Goal: Information Seeking & Learning: Learn about a topic

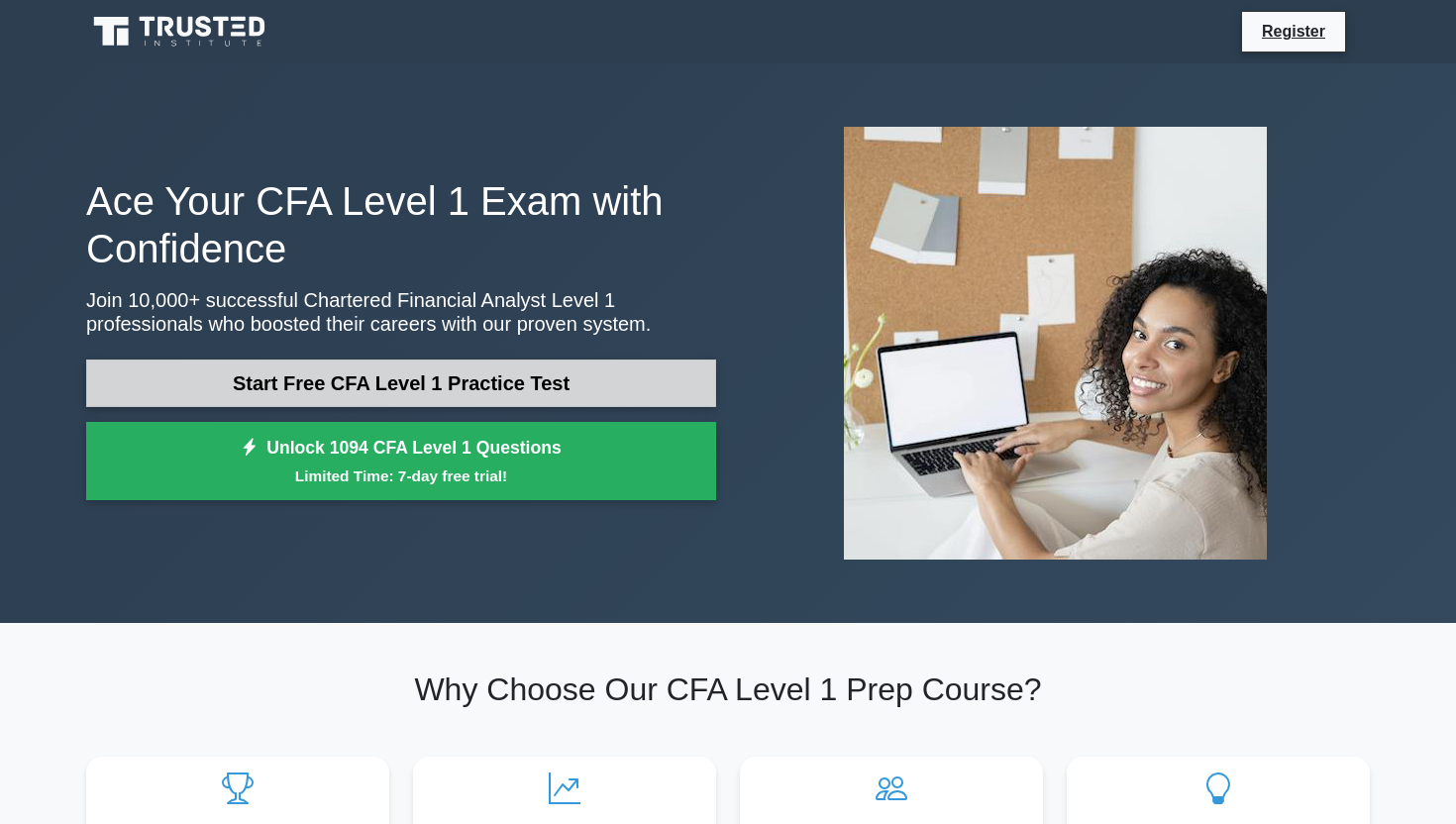
click at [508, 375] on link "Start Free CFA Level 1 Practice Test" at bounding box center [402, 384] width 631 height 48
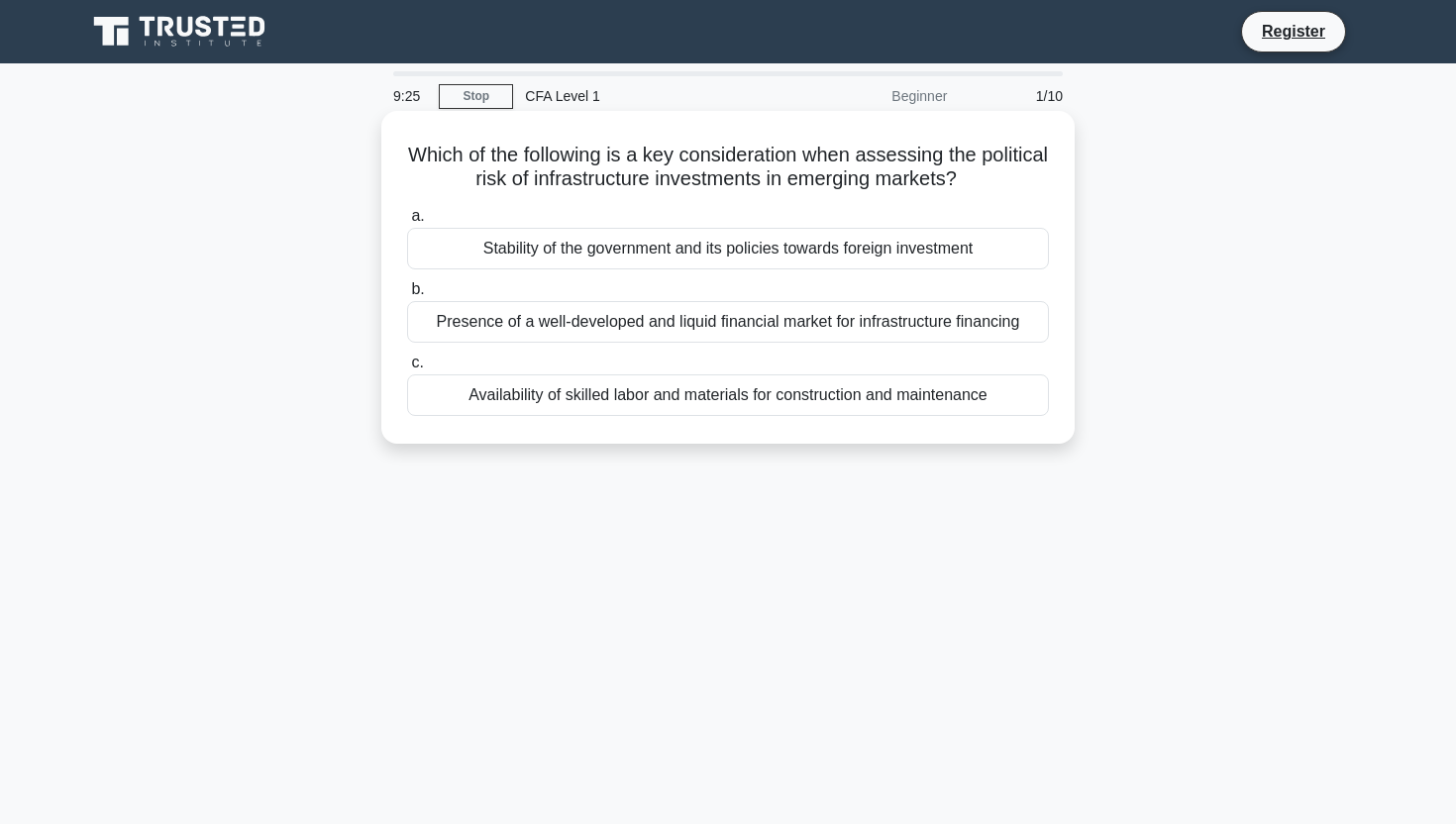
click at [718, 246] on div "Stability of the government and its policies towards foreign investment" at bounding box center [728, 248] width 642 height 42
click at [407, 223] on input "a. Stability of the government and its policies towards foreign investment" at bounding box center [407, 216] width 0 height 13
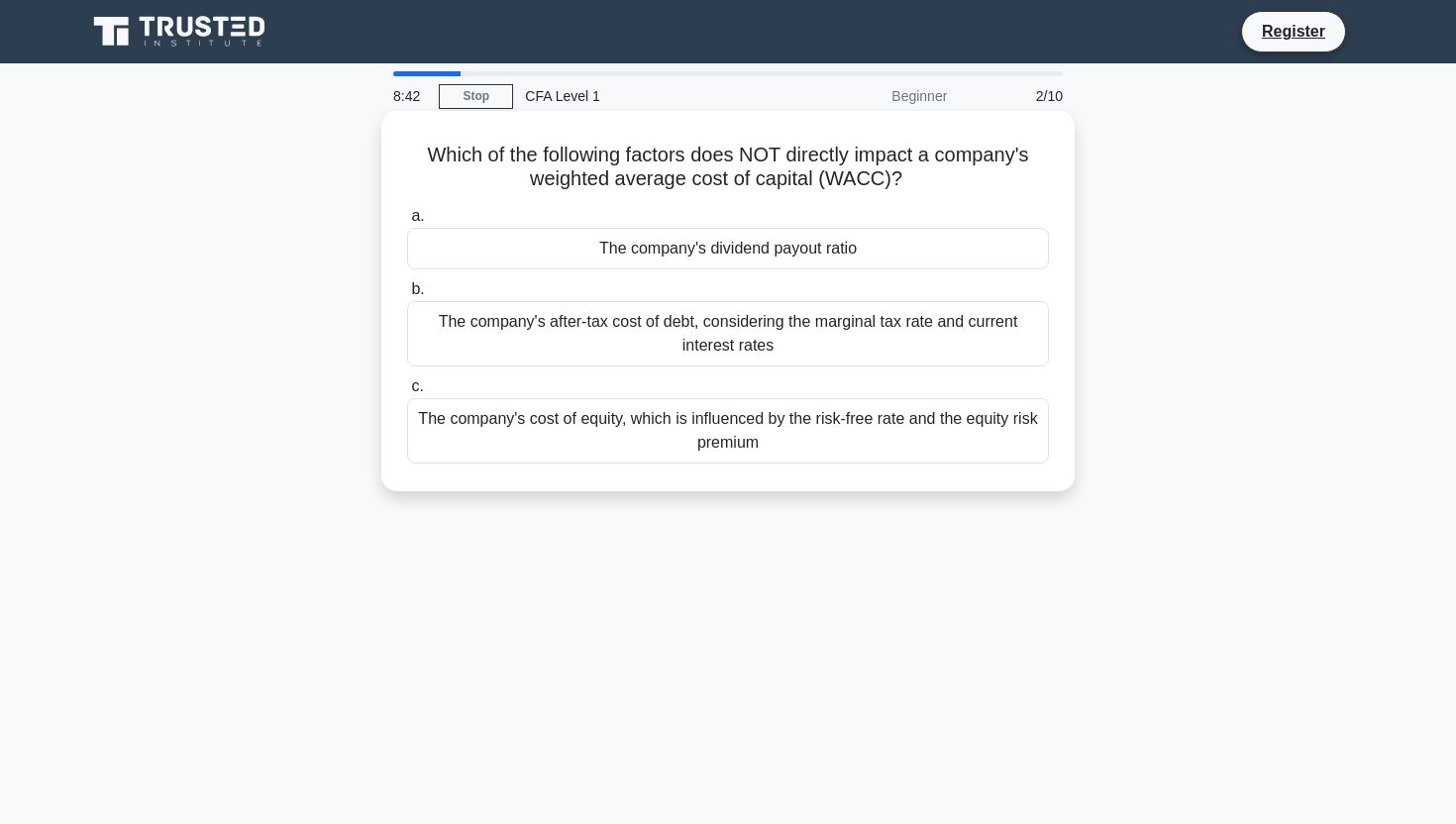
click at [856, 240] on div "The company's dividend payout ratio" at bounding box center [728, 248] width 642 height 42
click at [407, 223] on input "a. The company's dividend payout ratio" at bounding box center [407, 216] width 0 height 13
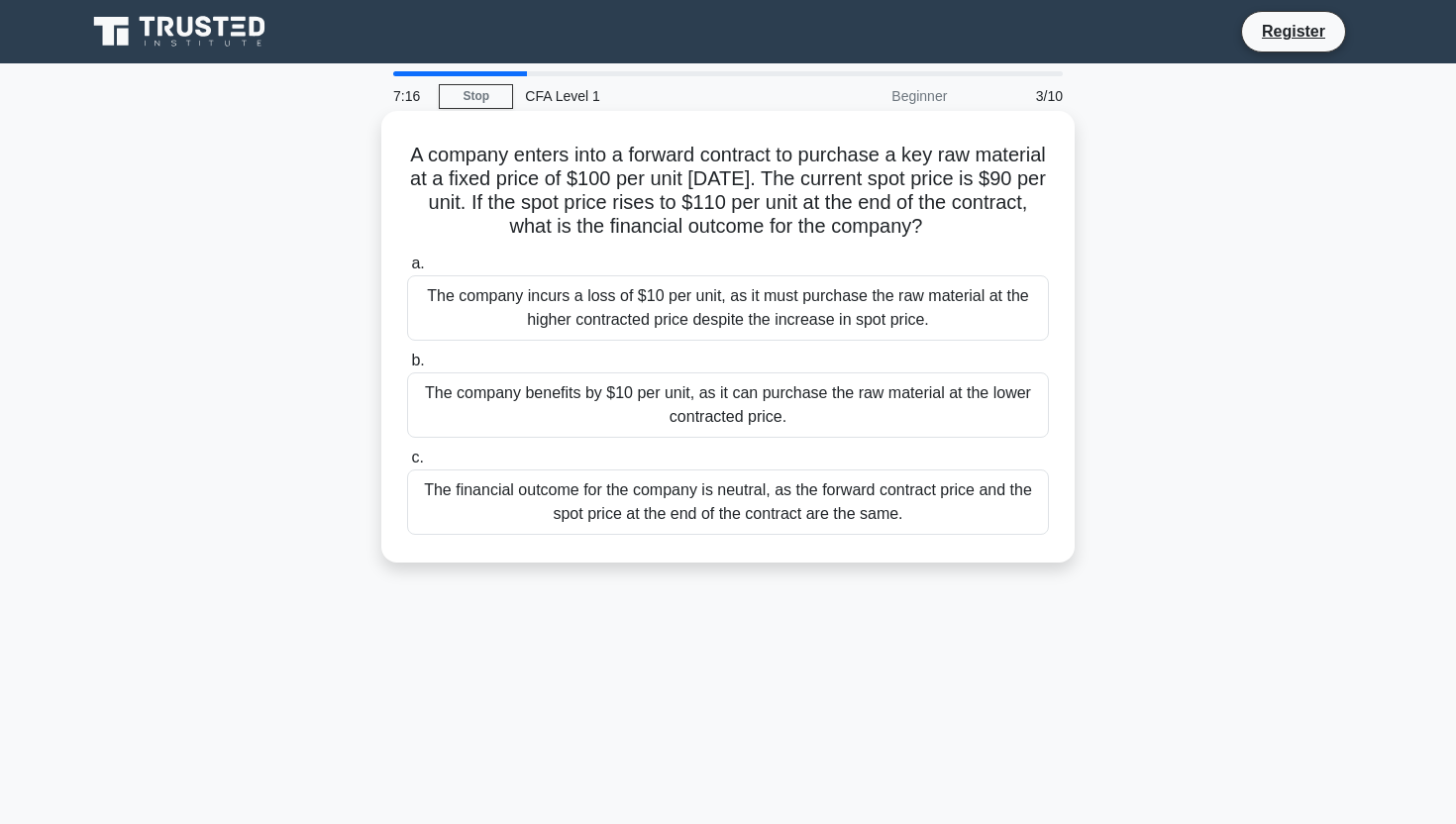
click at [786, 403] on div "The company benefits by $10 per unit, as it can purchase the raw material at th…" at bounding box center [728, 406] width 642 height 66
click at [407, 368] on input "b. The company benefits by $10 per unit, as it can purchase the raw material at…" at bounding box center [407, 361] width 0 height 13
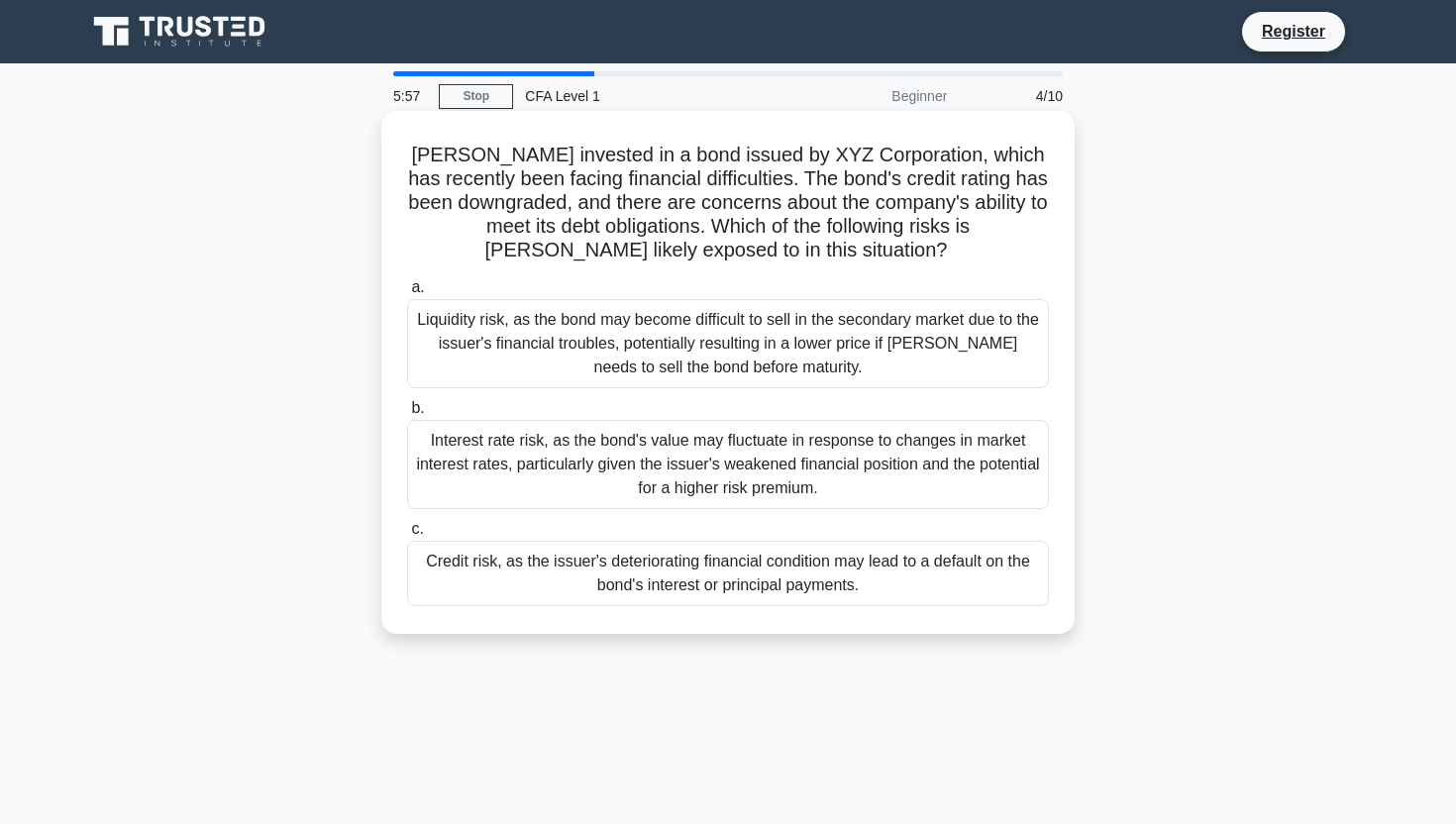
click at [796, 364] on div "Liquidity risk, as the bond may become difficult to sell in the secondary marke…" at bounding box center [728, 344] width 642 height 89
click at [407, 294] on input "a. Liquidity risk, as the bond may become difficult to sell in the secondary ma…" at bounding box center [407, 287] width 0 height 13
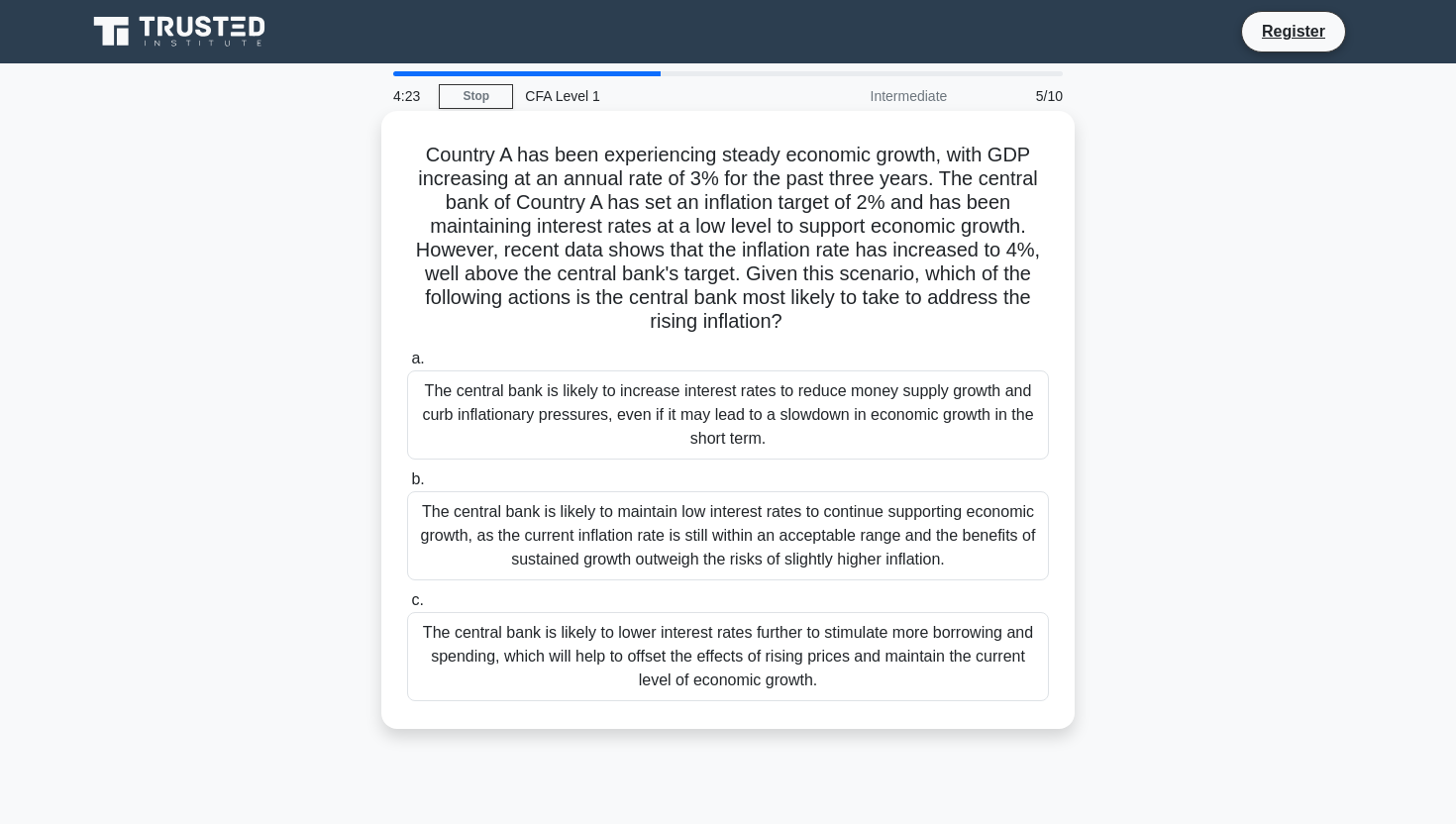
click at [729, 420] on div "The central bank is likely to increase interest rates to reduce money supply gr…" at bounding box center [728, 415] width 642 height 89
click at [407, 366] on input "a. The central bank is likely to increase interest rates to reduce money supply…" at bounding box center [407, 359] width 0 height 13
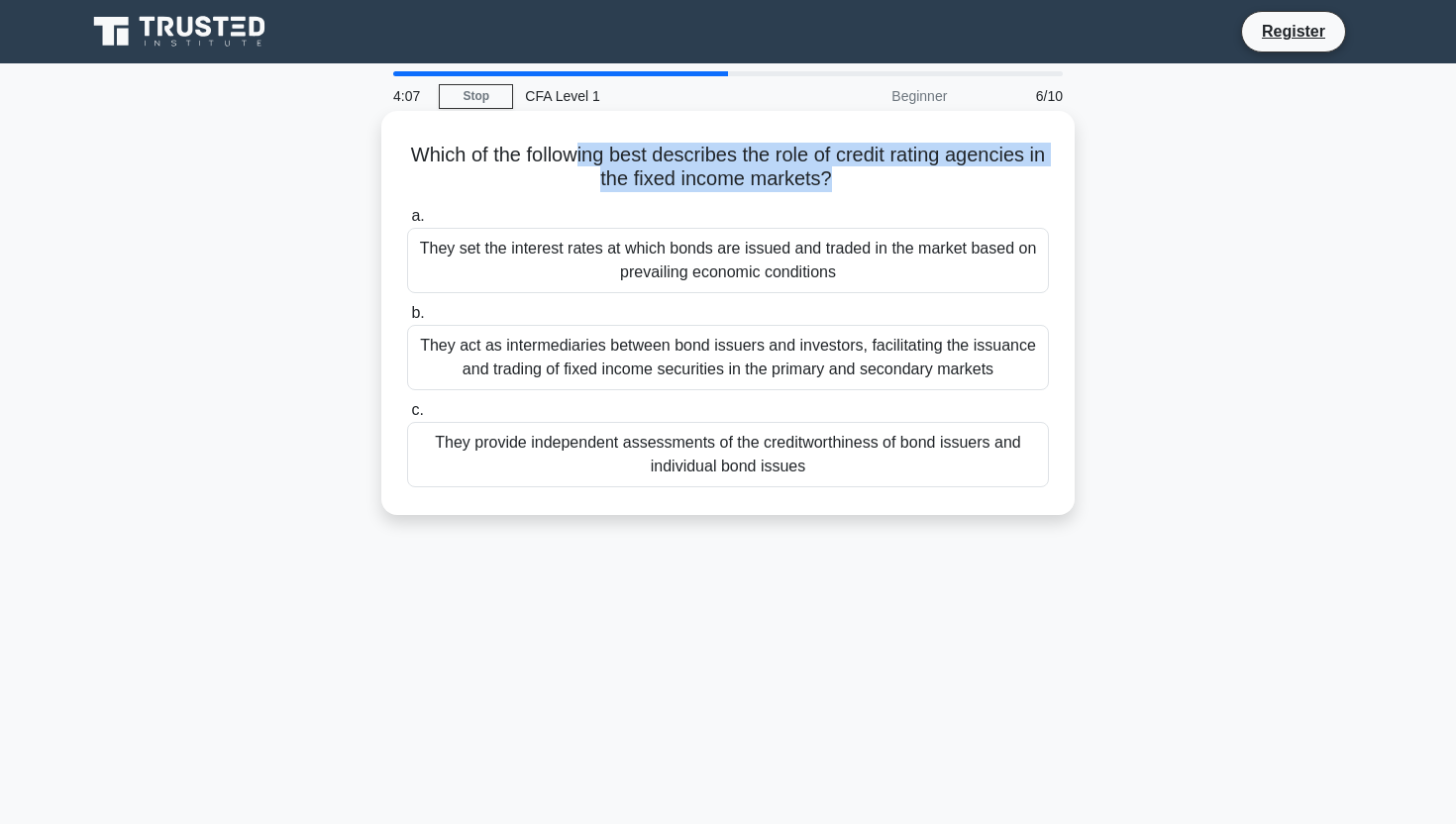
drag, startPoint x: 827, startPoint y: 188, endPoint x: 578, endPoint y: 164, distance: 250.2
click at [576, 164] on h5 "Which of the following best describes the role of credit rating agencies in the…" at bounding box center [728, 167] width 646 height 50
click at [578, 164] on h5 "Which of the following best describes the role of credit rating agencies in the…" at bounding box center [728, 167] width 646 height 50
drag, startPoint x: 829, startPoint y: 175, endPoint x: 414, endPoint y: 164, distance: 415.1
click at [413, 162] on h5 "Which of the following best describes the role of credit rating agencies in the…" at bounding box center [728, 167] width 646 height 50
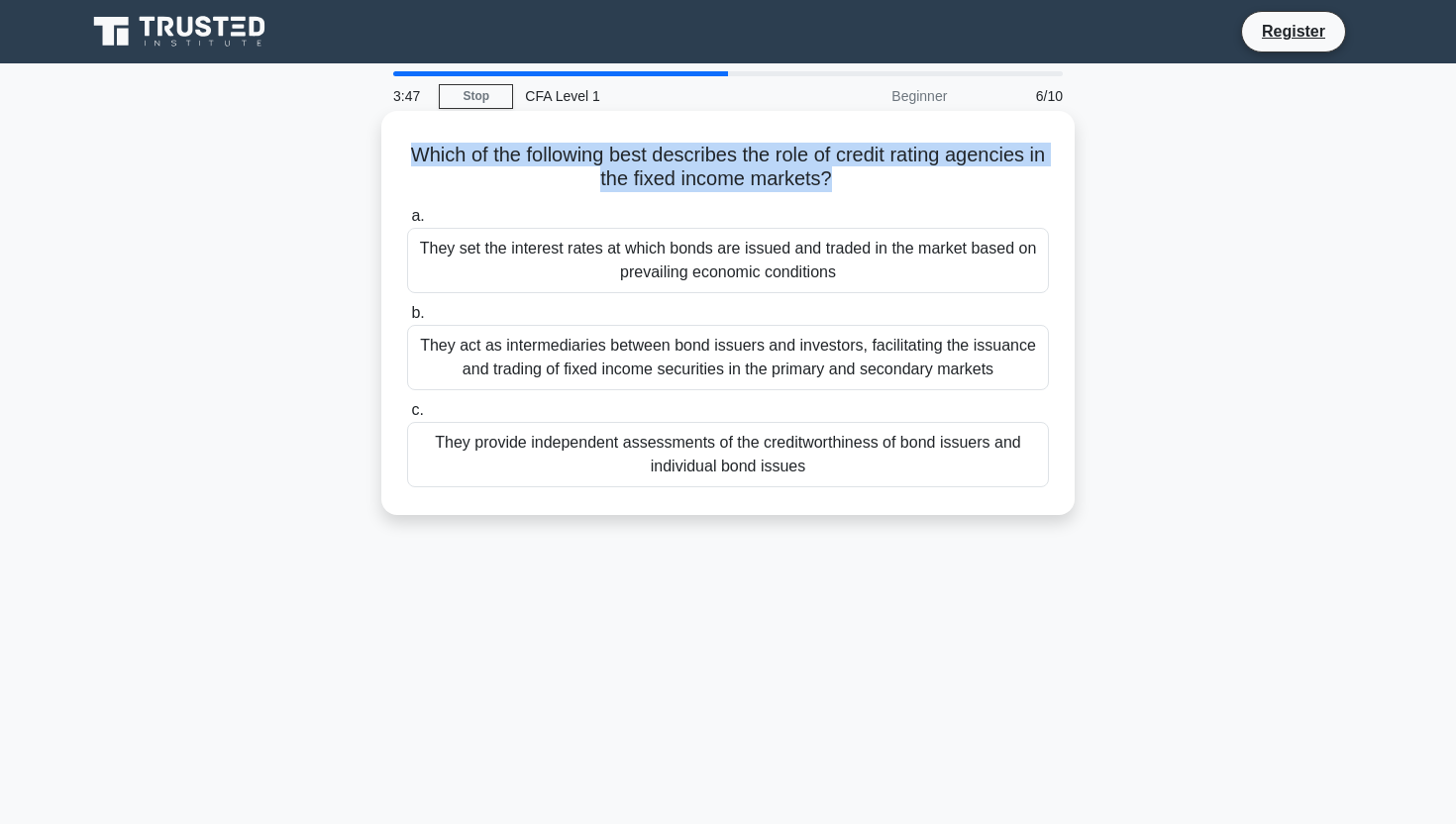
click at [414, 164] on h5 "Which of the following best describes the role of credit rating agencies in the…" at bounding box center [728, 167] width 646 height 50
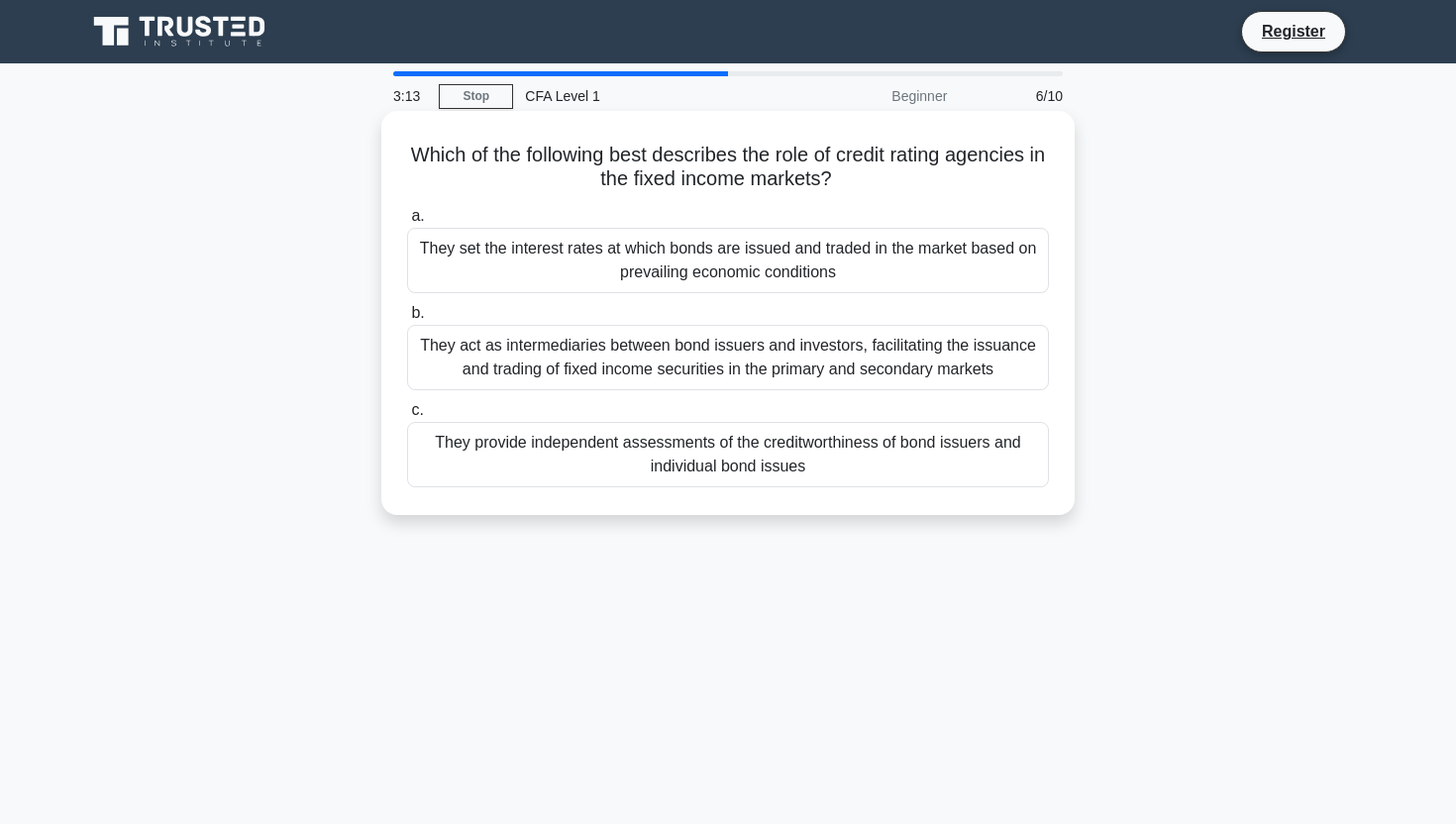
click at [883, 446] on div "They provide independent assessments of the creditworthiness of bond issuers an…" at bounding box center [728, 454] width 642 height 66
click at [407, 416] on input "c. They provide independent assessments of the creditworthiness of bond issuers…" at bounding box center [407, 410] width 0 height 13
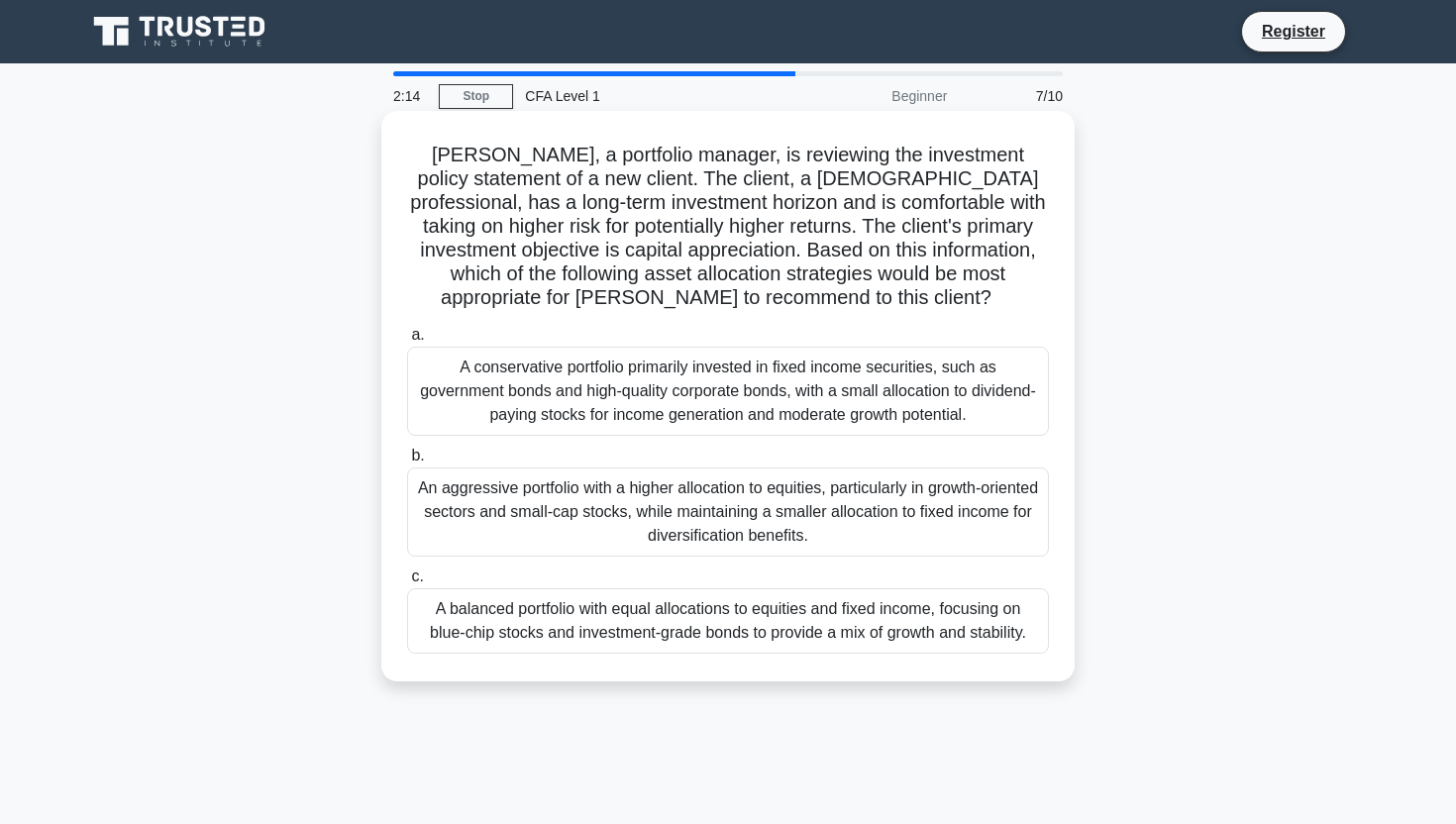
click at [710, 518] on div "An aggressive portfolio with a higher allocation to equities, particularly in g…" at bounding box center [728, 512] width 642 height 89
click at [407, 462] on input "b. An aggressive portfolio with a higher allocation to equities, particularly i…" at bounding box center [407, 455] width 0 height 13
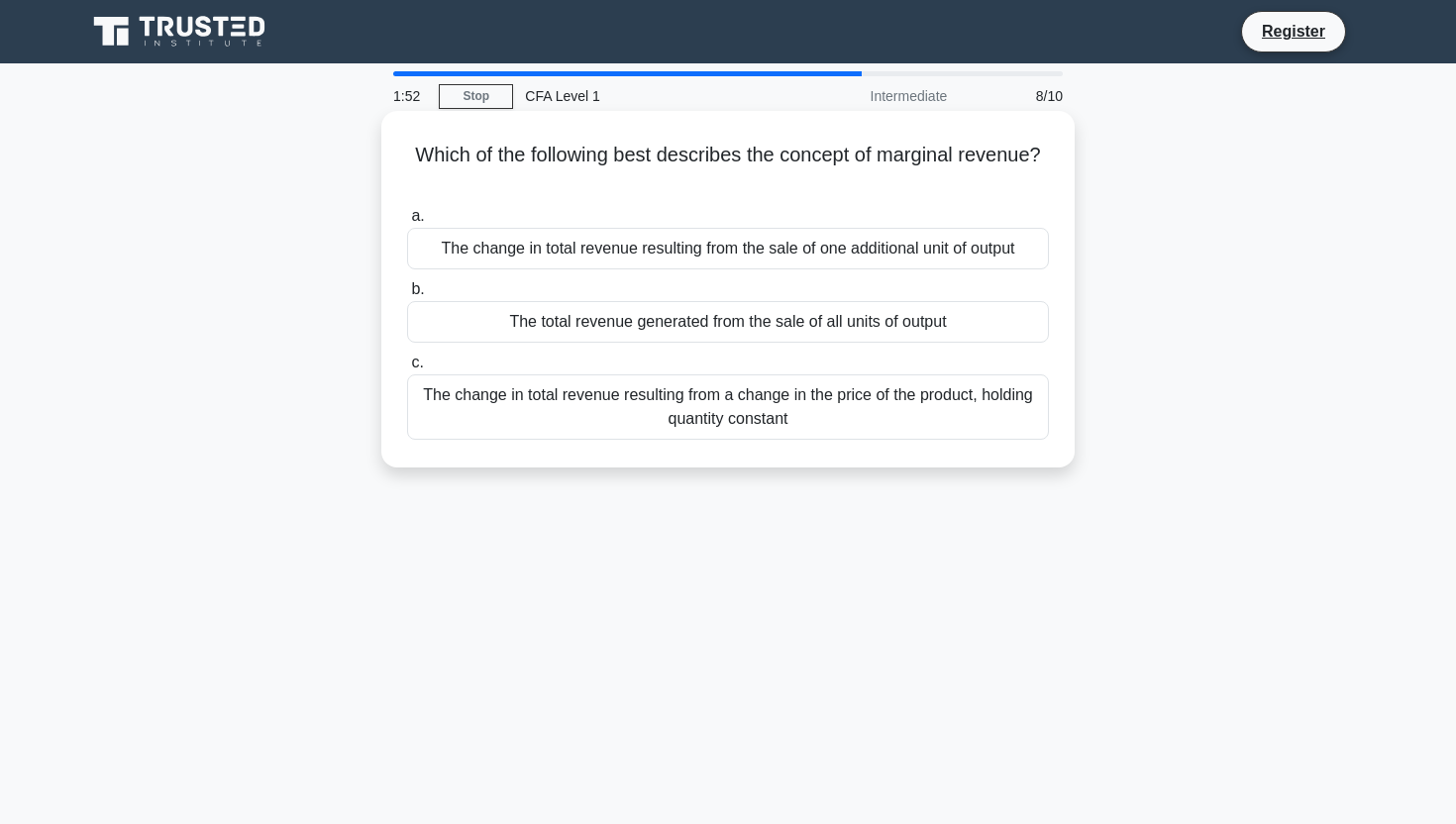
click at [723, 243] on div "The change in total revenue resulting from the sale of one additional unit of o…" at bounding box center [728, 248] width 642 height 42
click at [407, 223] on input "a. The change in total revenue resulting from the sale of one additional unit o…" at bounding box center [407, 216] width 0 height 13
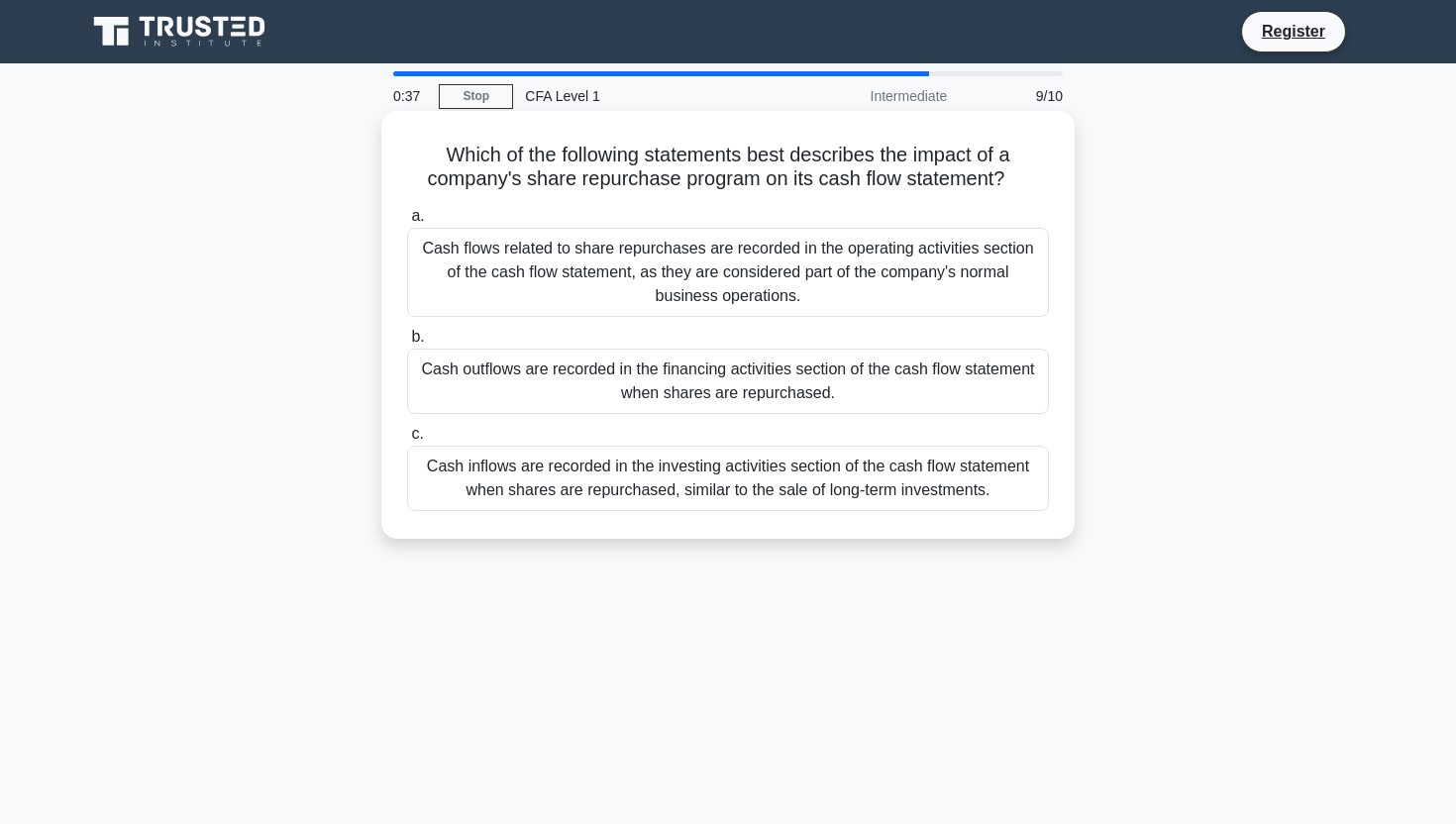
click at [781, 489] on div "Cash inflows are recorded in the investing activities section of the cash flow …" at bounding box center [728, 478] width 642 height 66
click at [407, 440] on input "c. Cash inflows are recorded in the investing activities section of the cash fl…" at bounding box center [407, 433] width 0 height 13
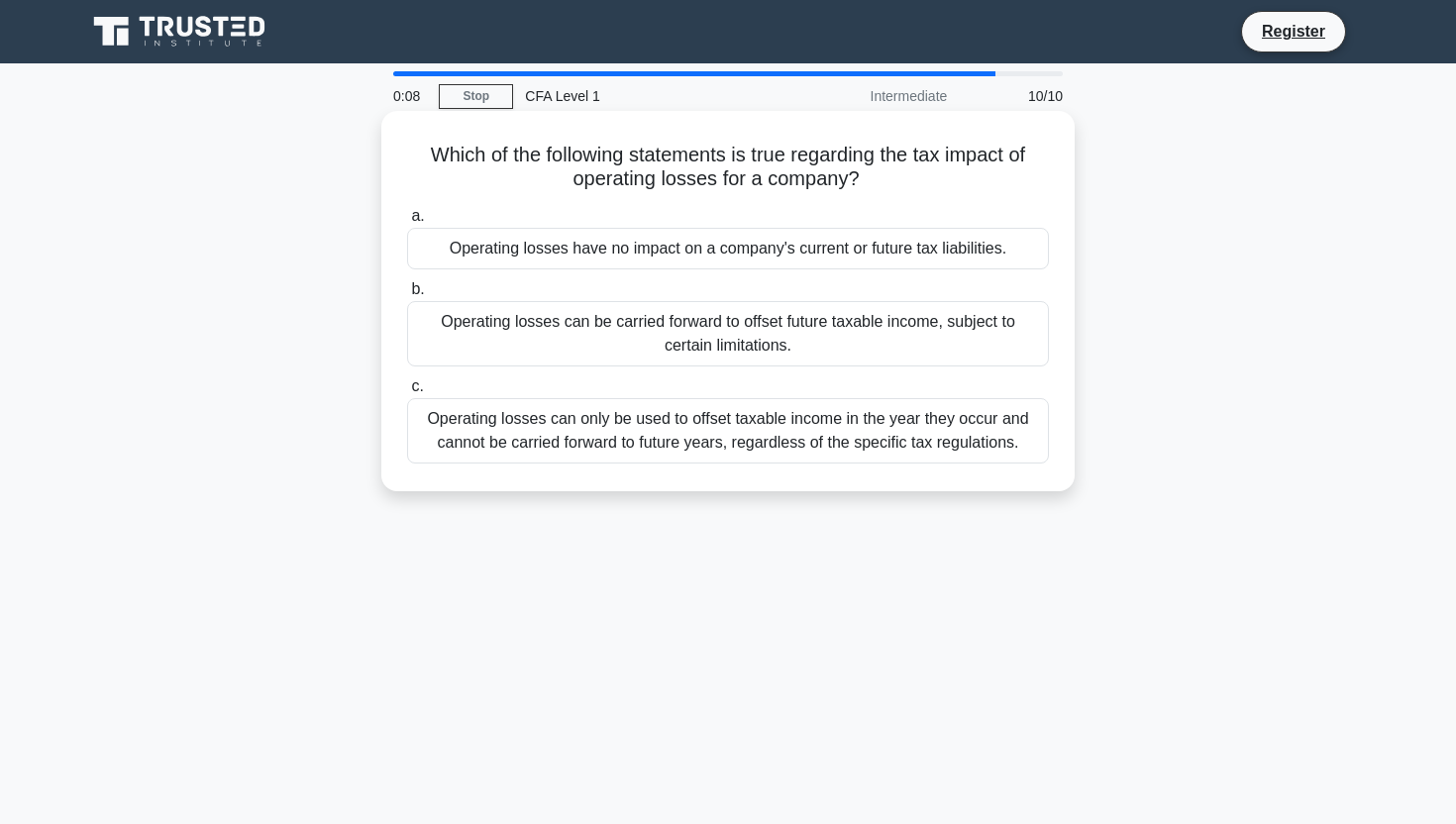
click at [726, 435] on div "Operating losses can only be used to offset taxable income in the year they occ…" at bounding box center [728, 430] width 642 height 66
click at [407, 394] on input "c. Operating losses can only be used to offset taxable income in the year they …" at bounding box center [407, 387] width 0 height 13
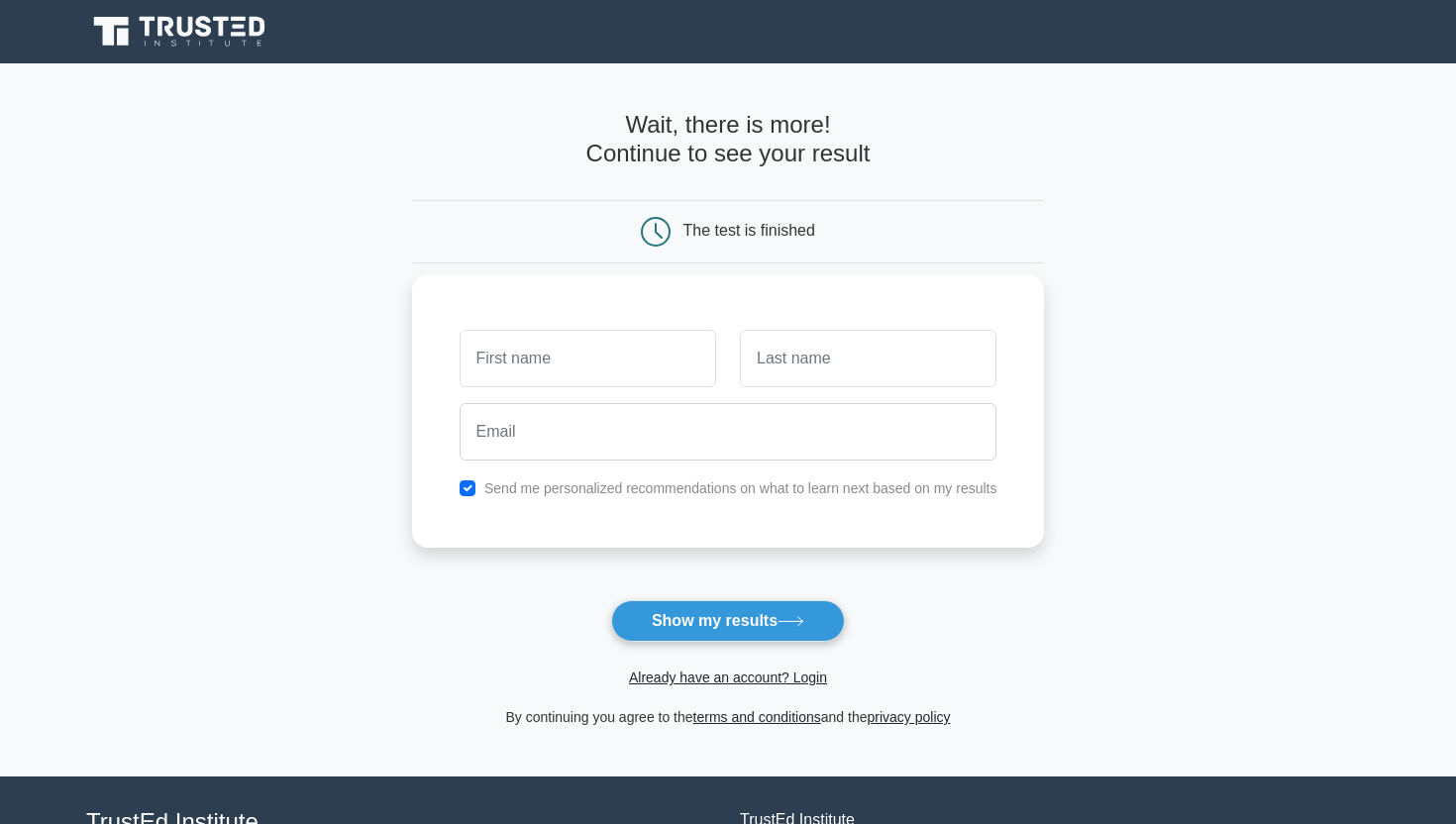
type input "s"
type input "a"
click at [838, 372] on input "text" at bounding box center [868, 359] width 257 height 58
type input "a"
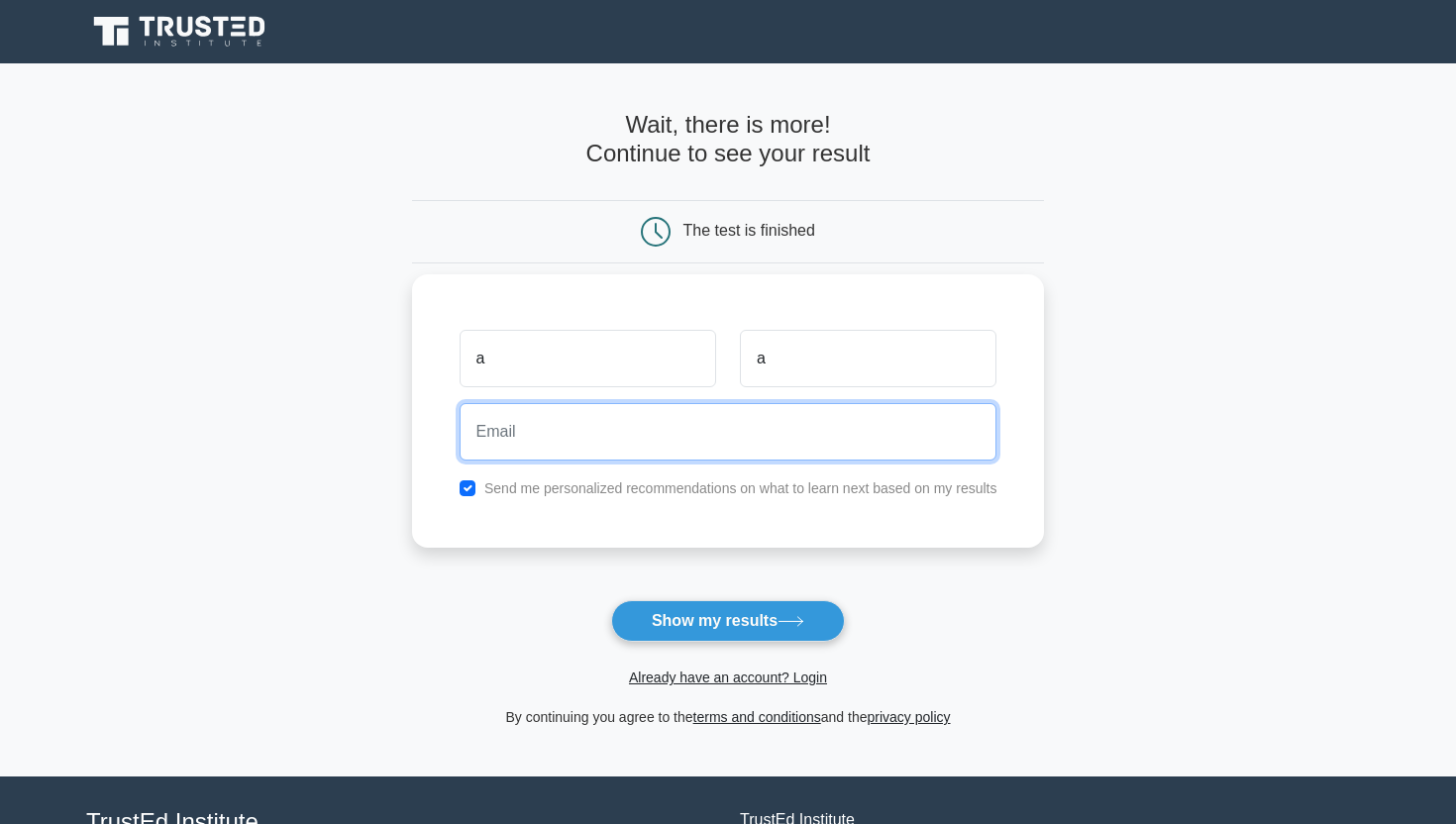
click at [817, 441] on input "email" at bounding box center [728, 431] width 538 height 58
type input "[EMAIL_ADDRESS][DOMAIN_NAME]"
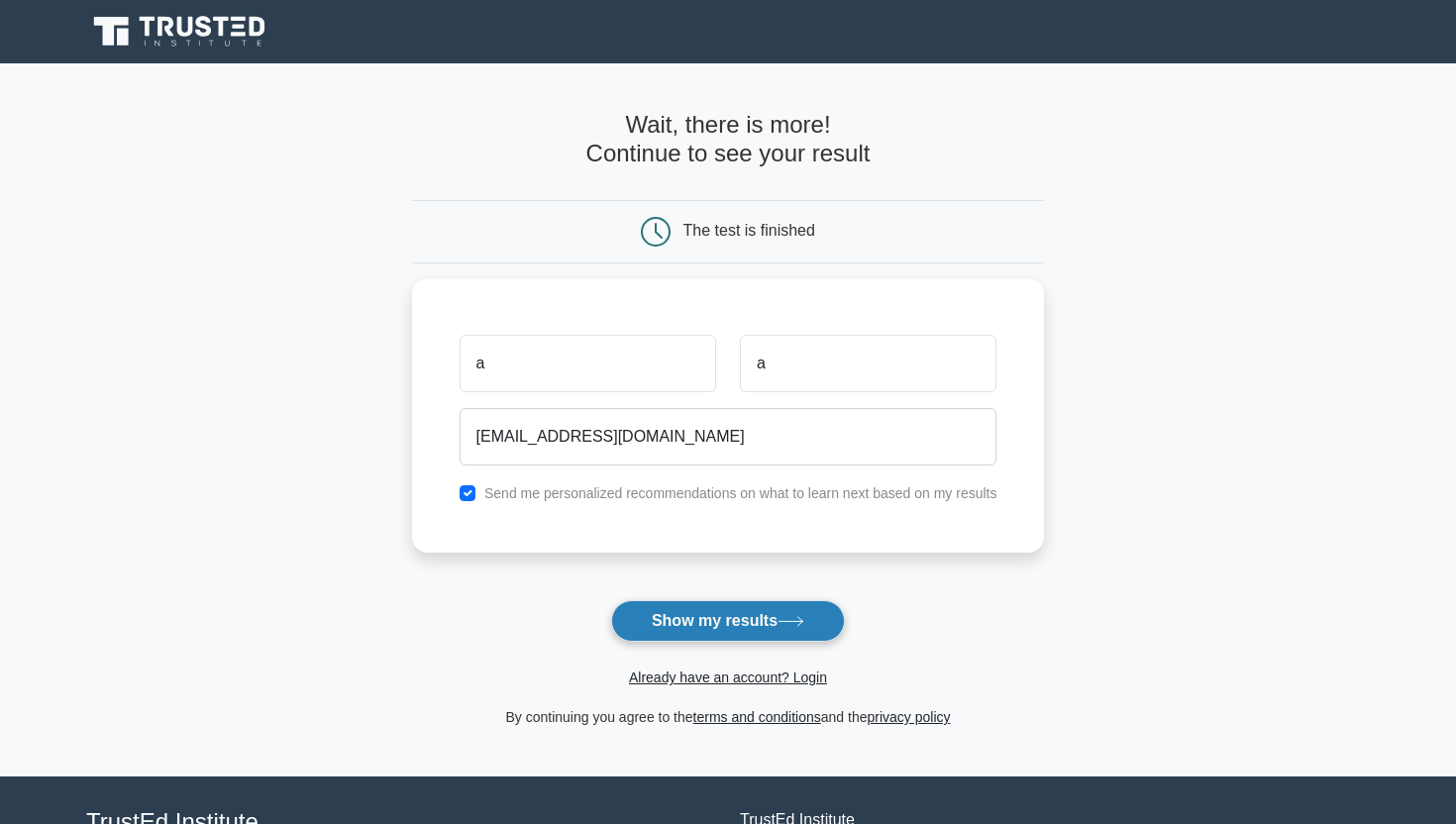
click at [784, 607] on button "Show my results" at bounding box center [728, 621] width 234 height 42
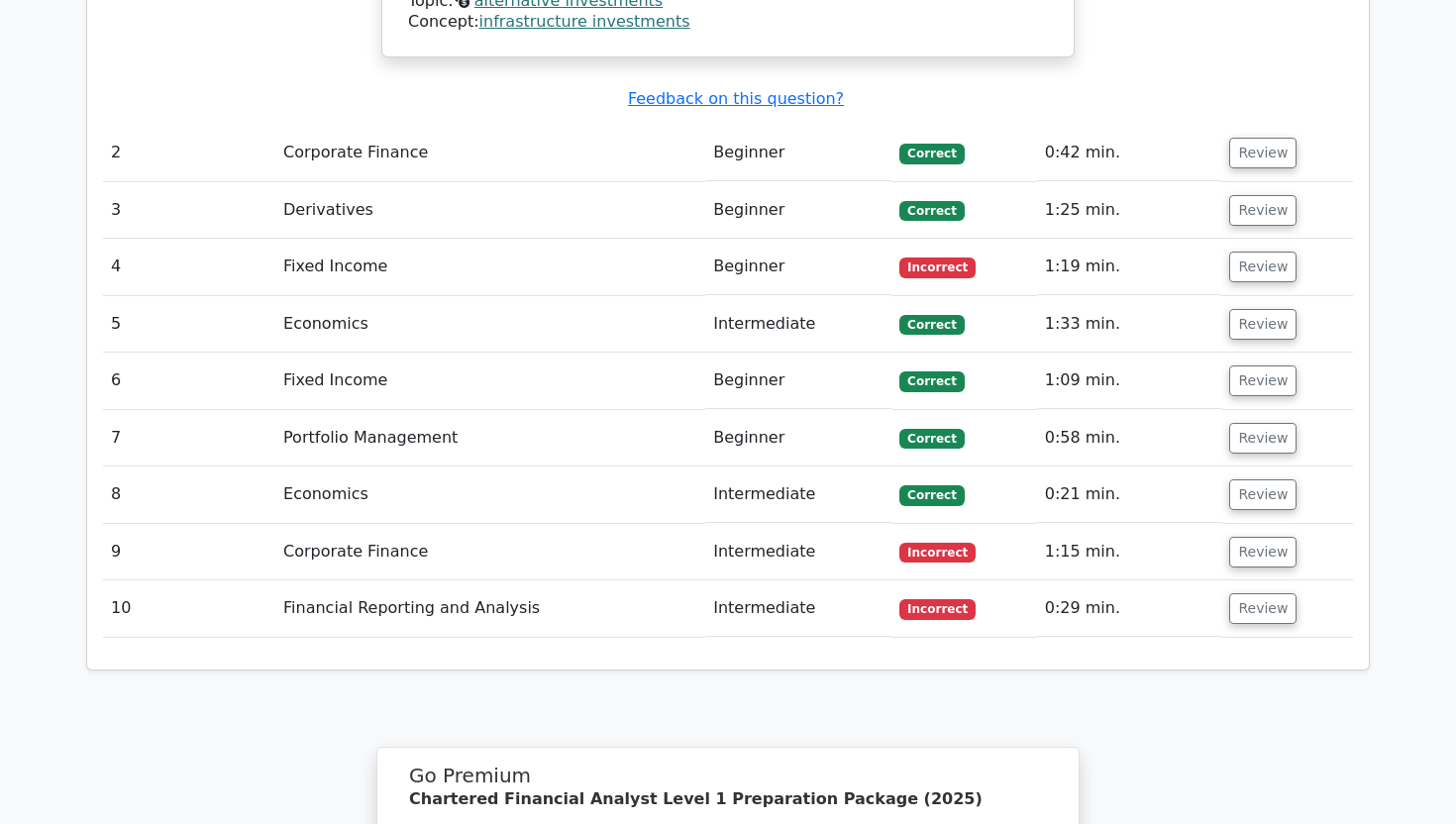
scroll to position [2478, 0]
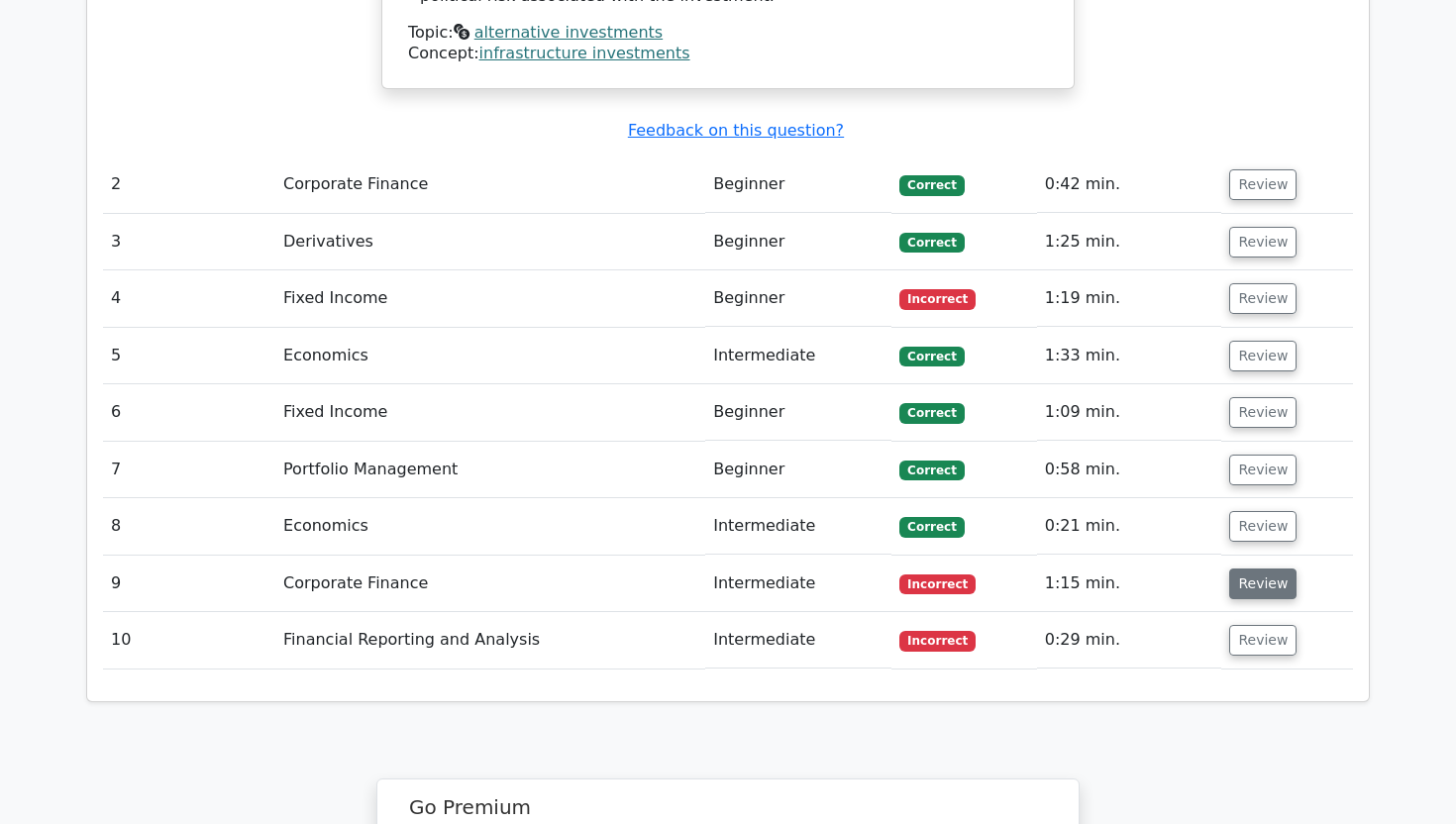
click at [1251, 569] on button "Review" at bounding box center [1263, 583] width 68 height 31
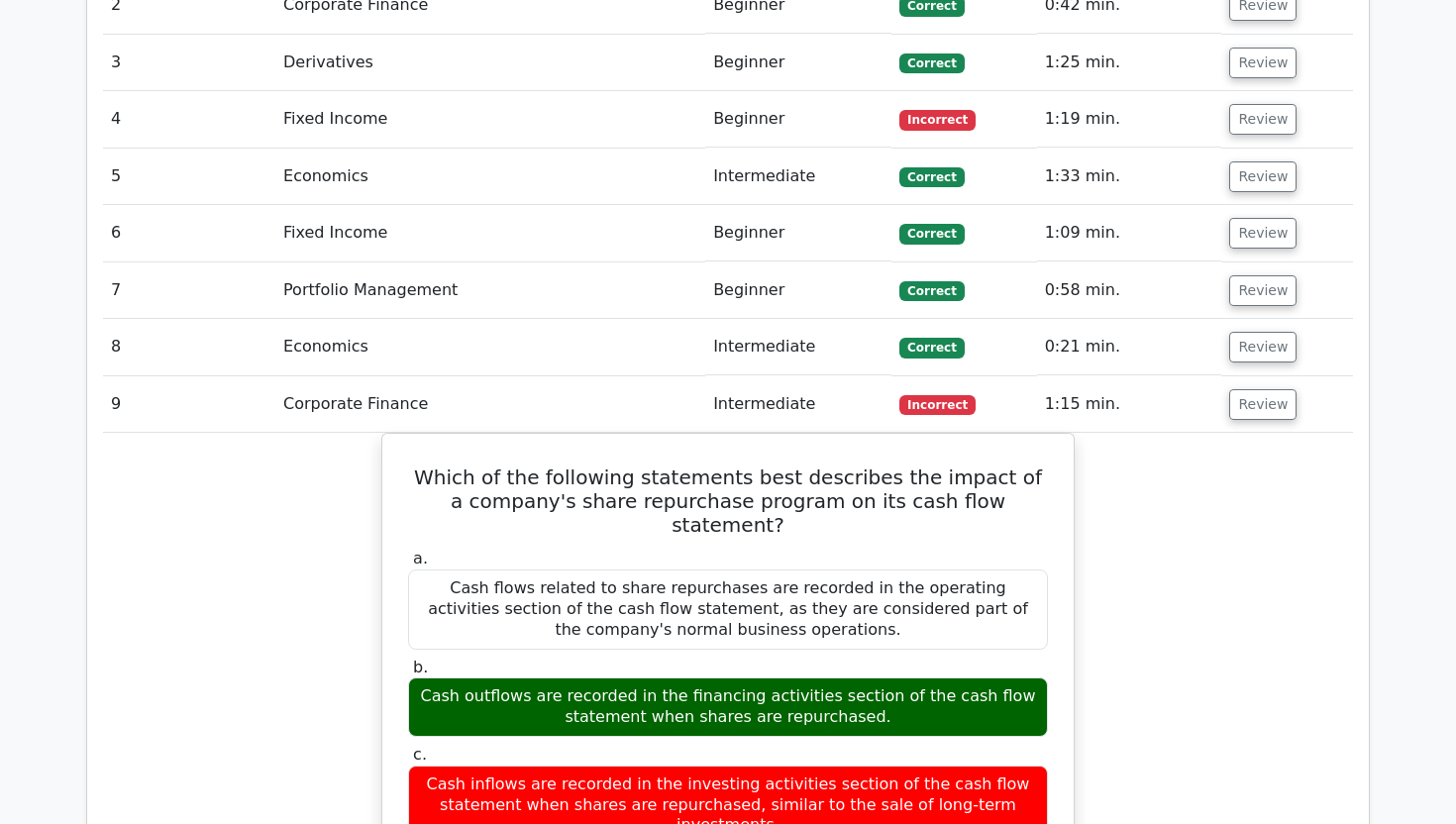
scroll to position [2659, 0]
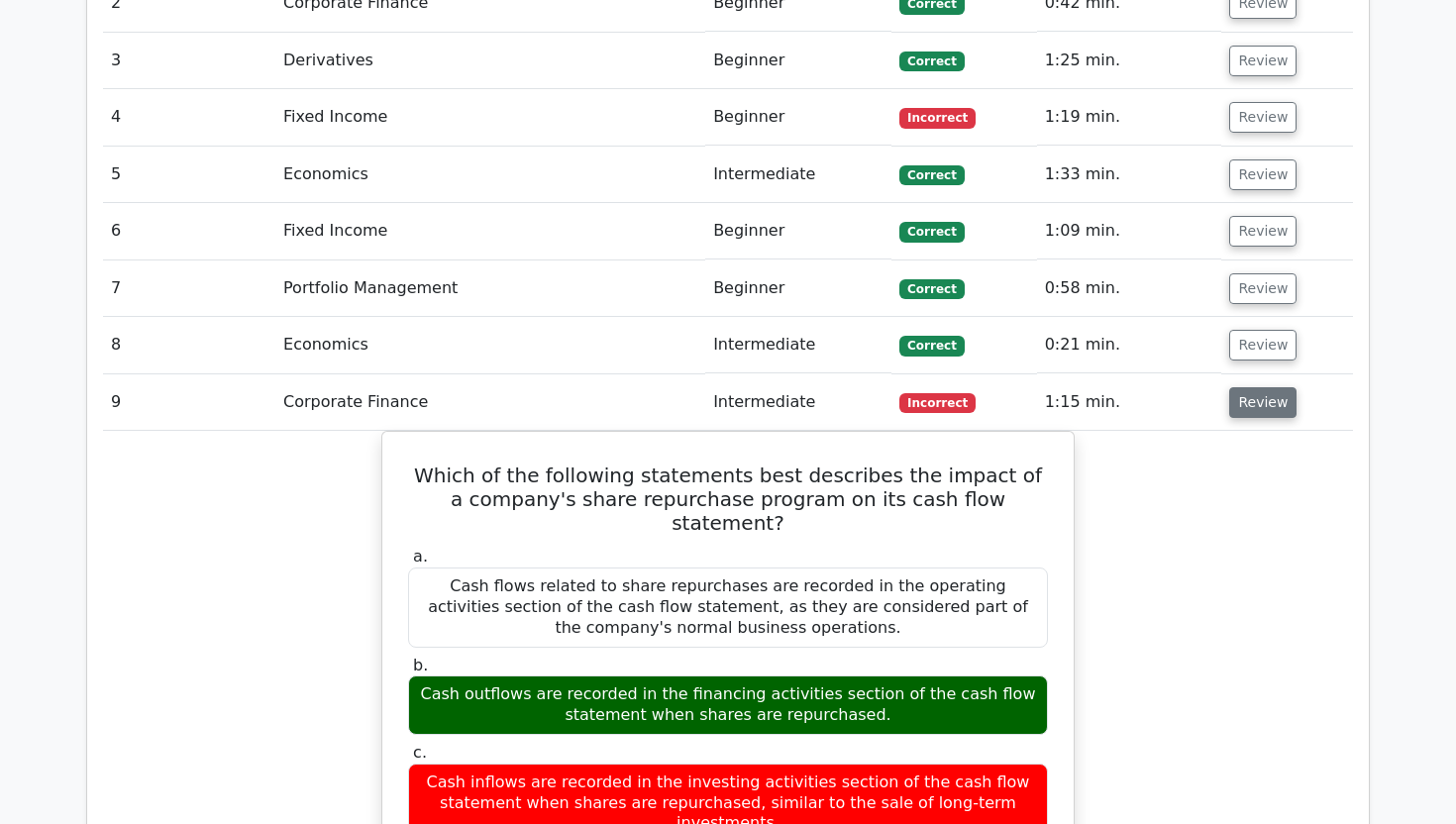
click at [1262, 388] on button "Review" at bounding box center [1263, 403] width 68 height 31
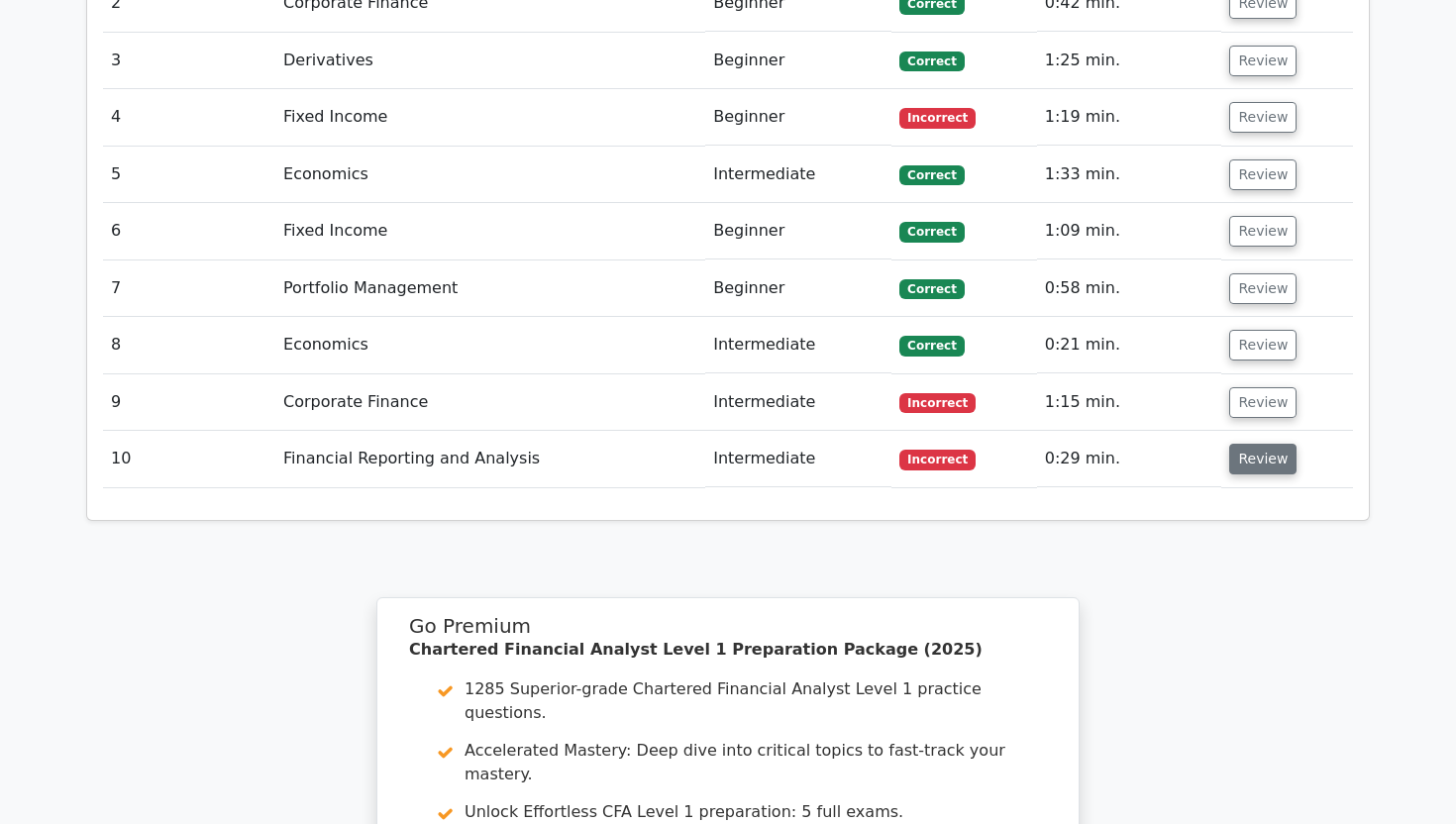
click at [1234, 443] on button "Review" at bounding box center [1263, 458] width 68 height 31
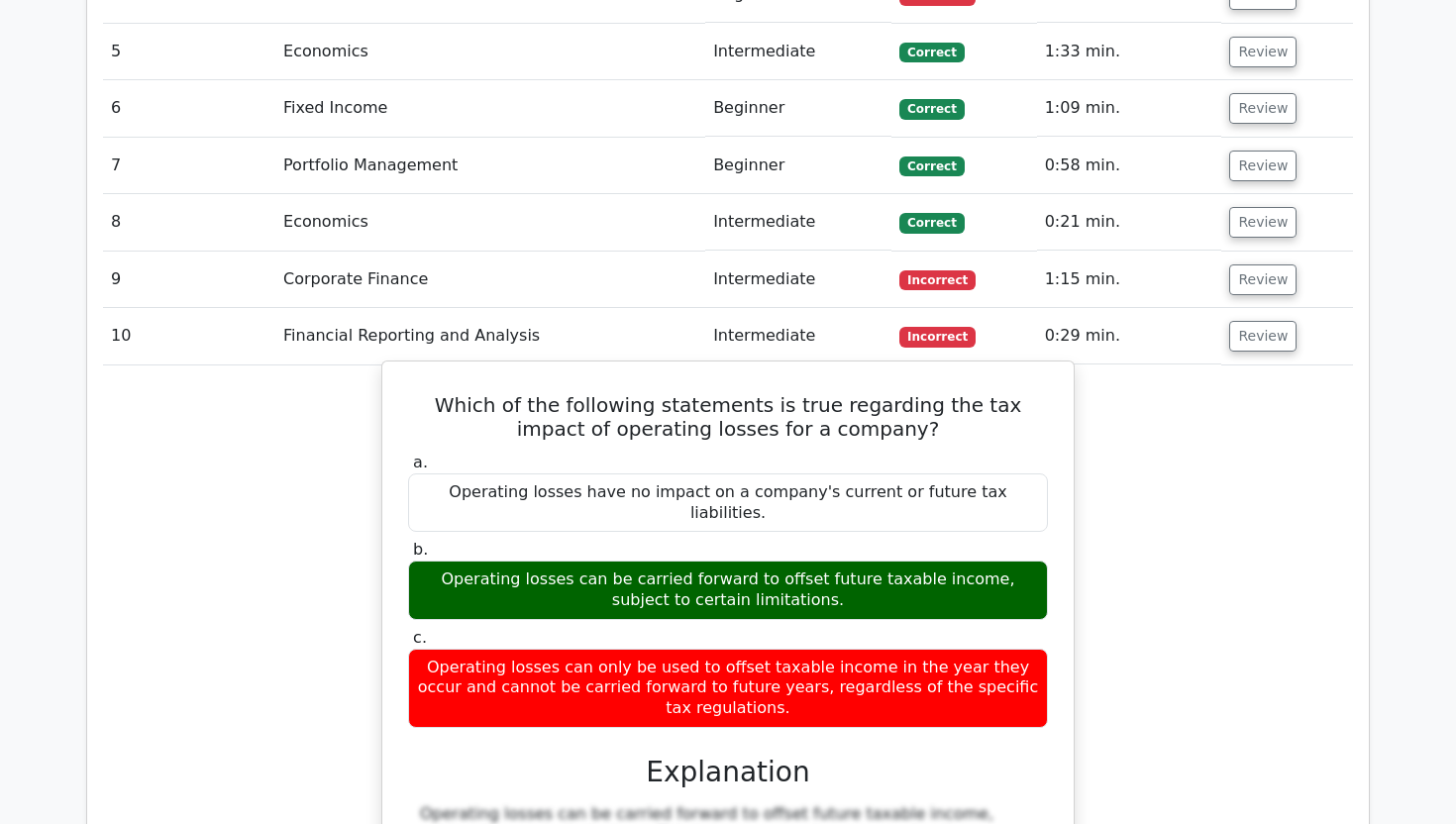
scroll to position [2803, 0]
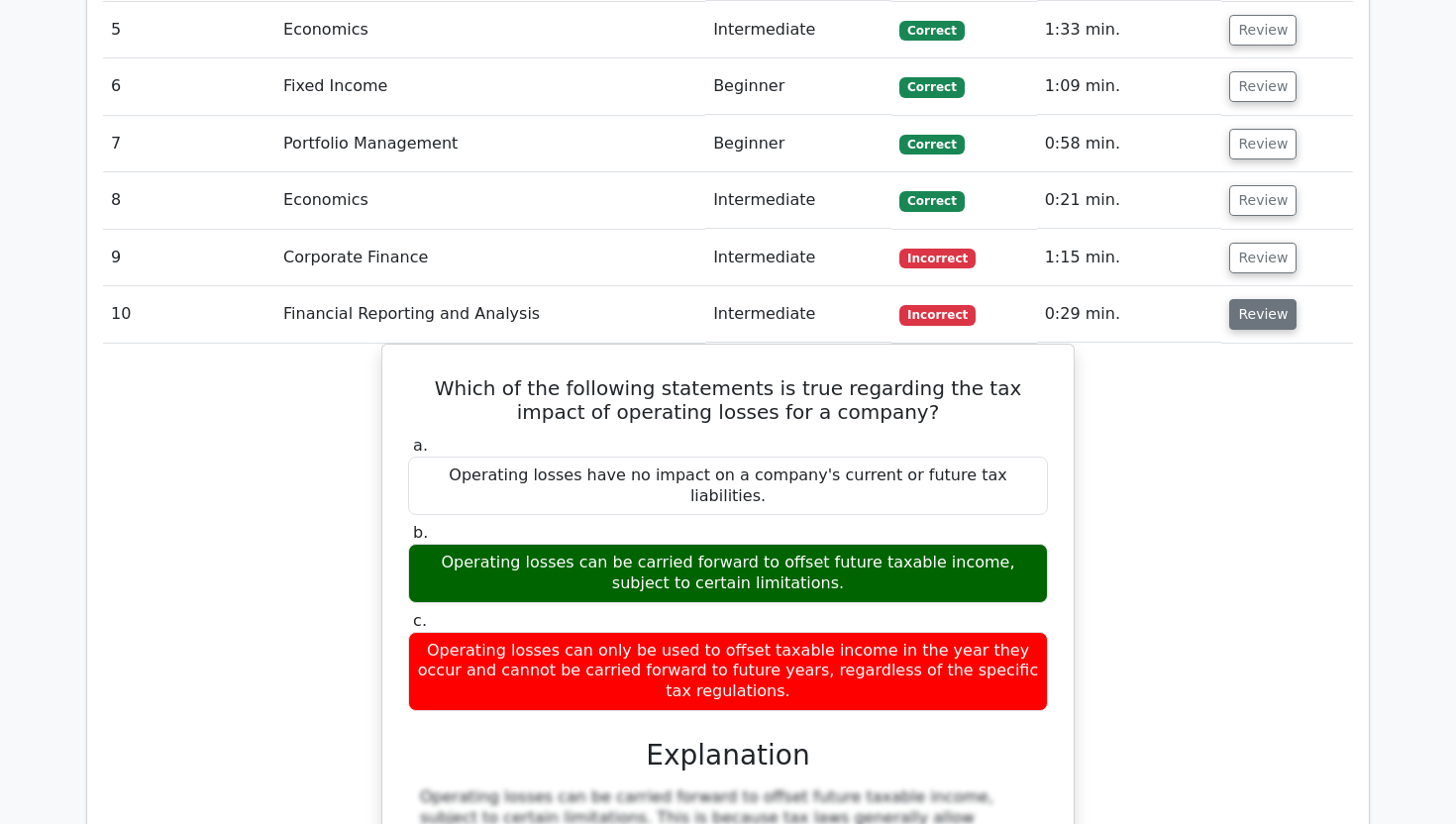
click at [1238, 299] on button "Review" at bounding box center [1263, 314] width 68 height 31
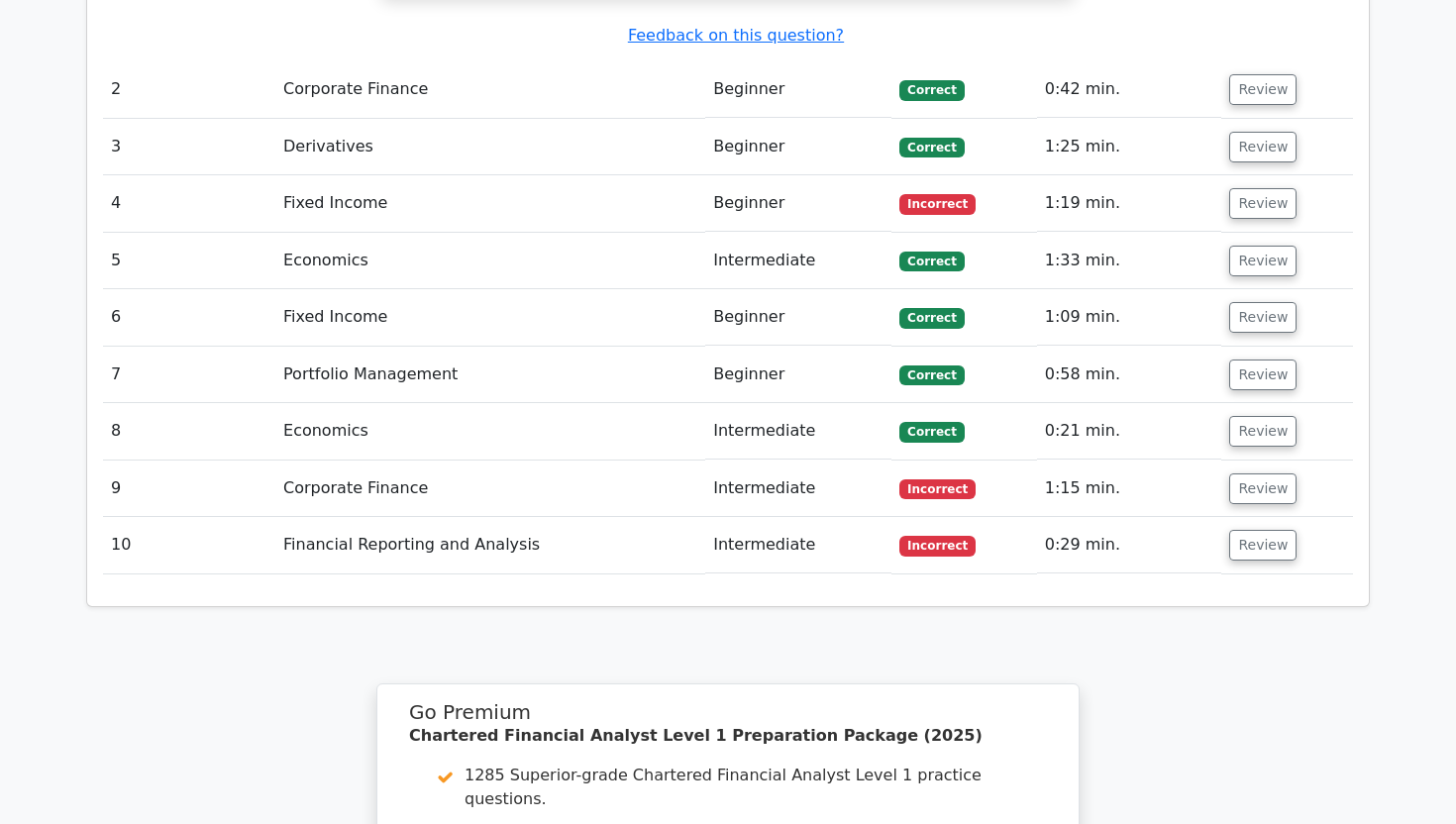
scroll to position [2571, 0]
click at [1238, 416] on button "Review" at bounding box center [1263, 431] width 68 height 31
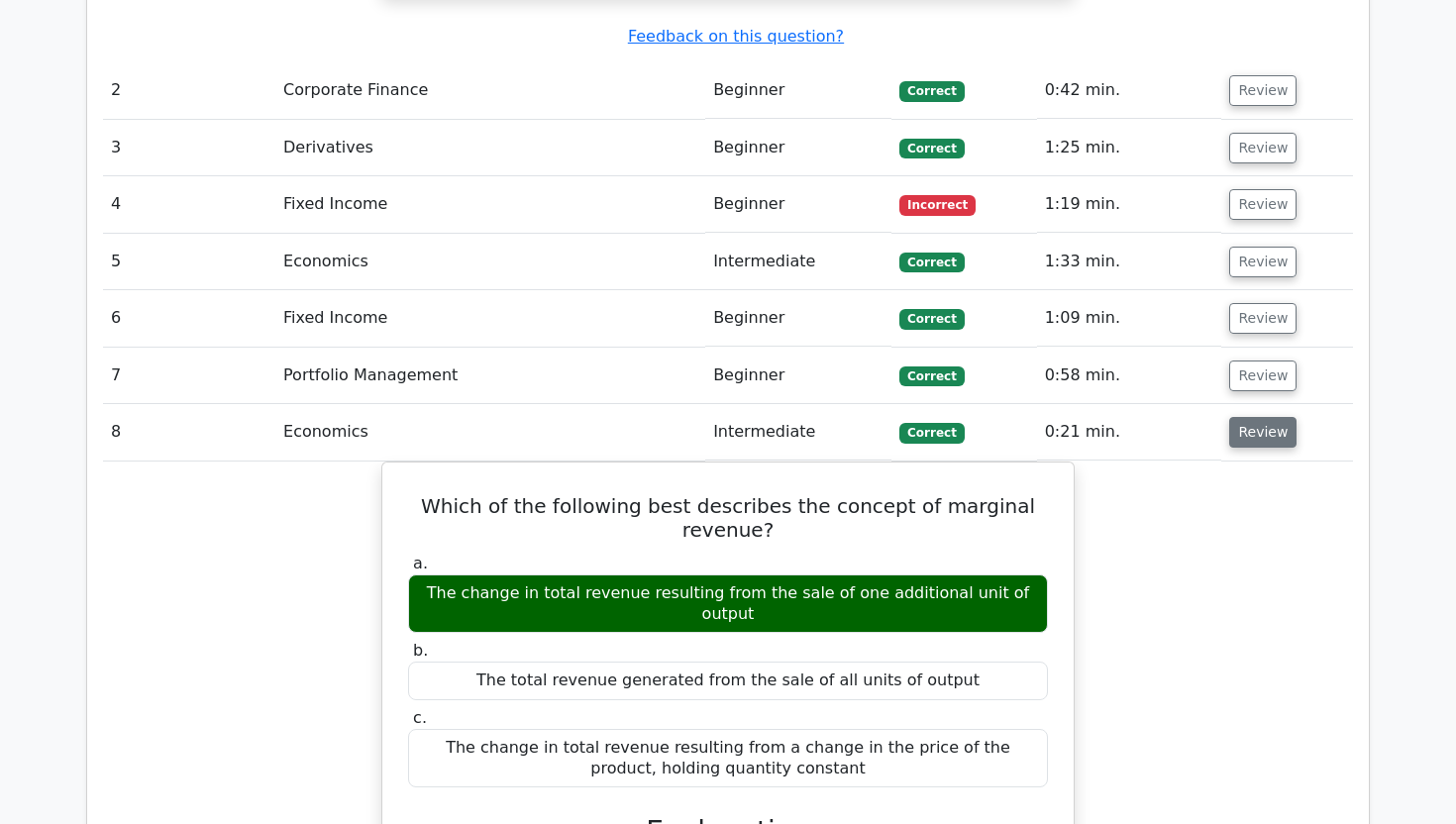
click at [1238, 416] on button "Review" at bounding box center [1263, 431] width 68 height 31
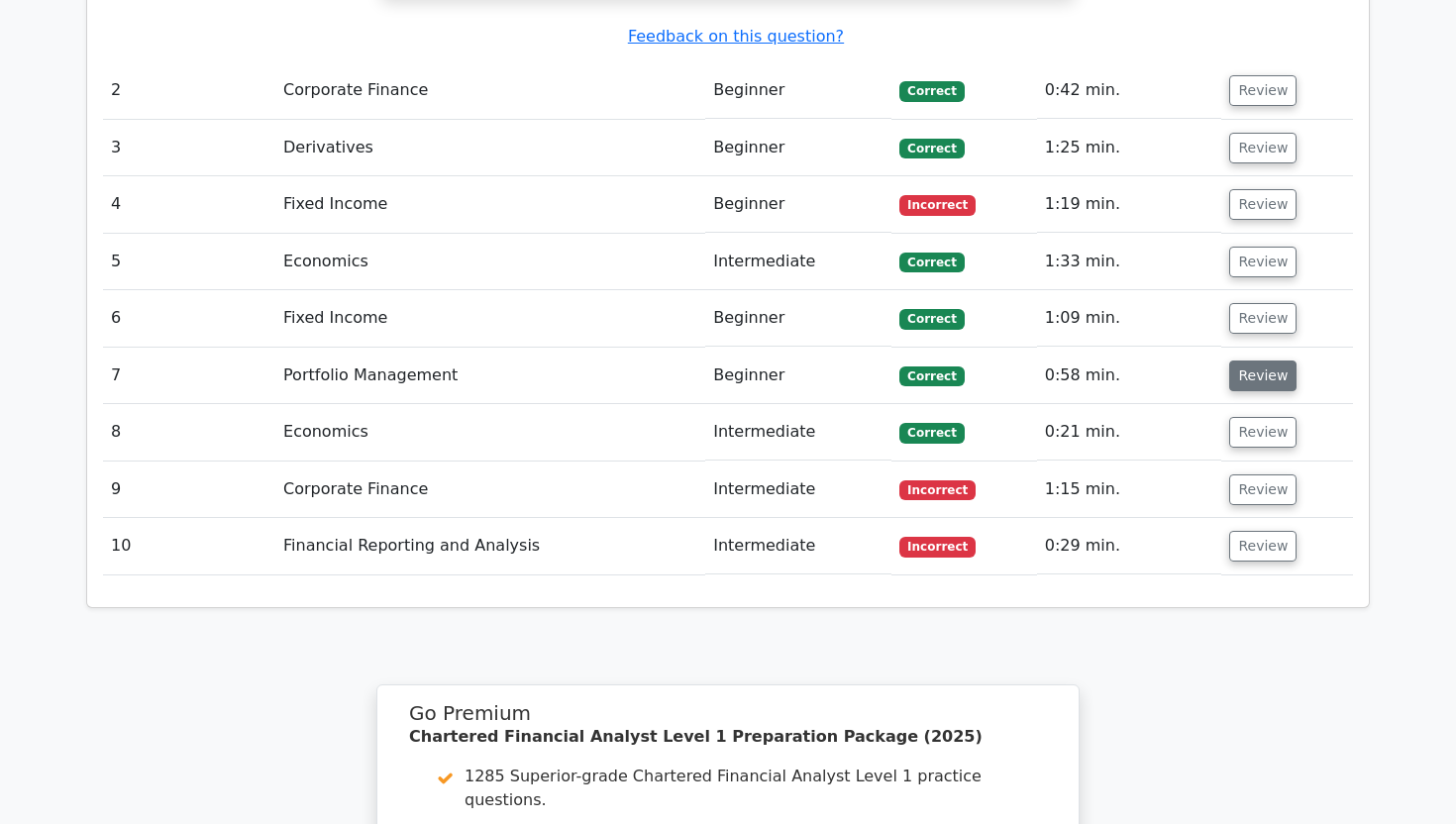
click at [1241, 361] on button "Review" at bounding box center [1263, 376] width 68 height 31
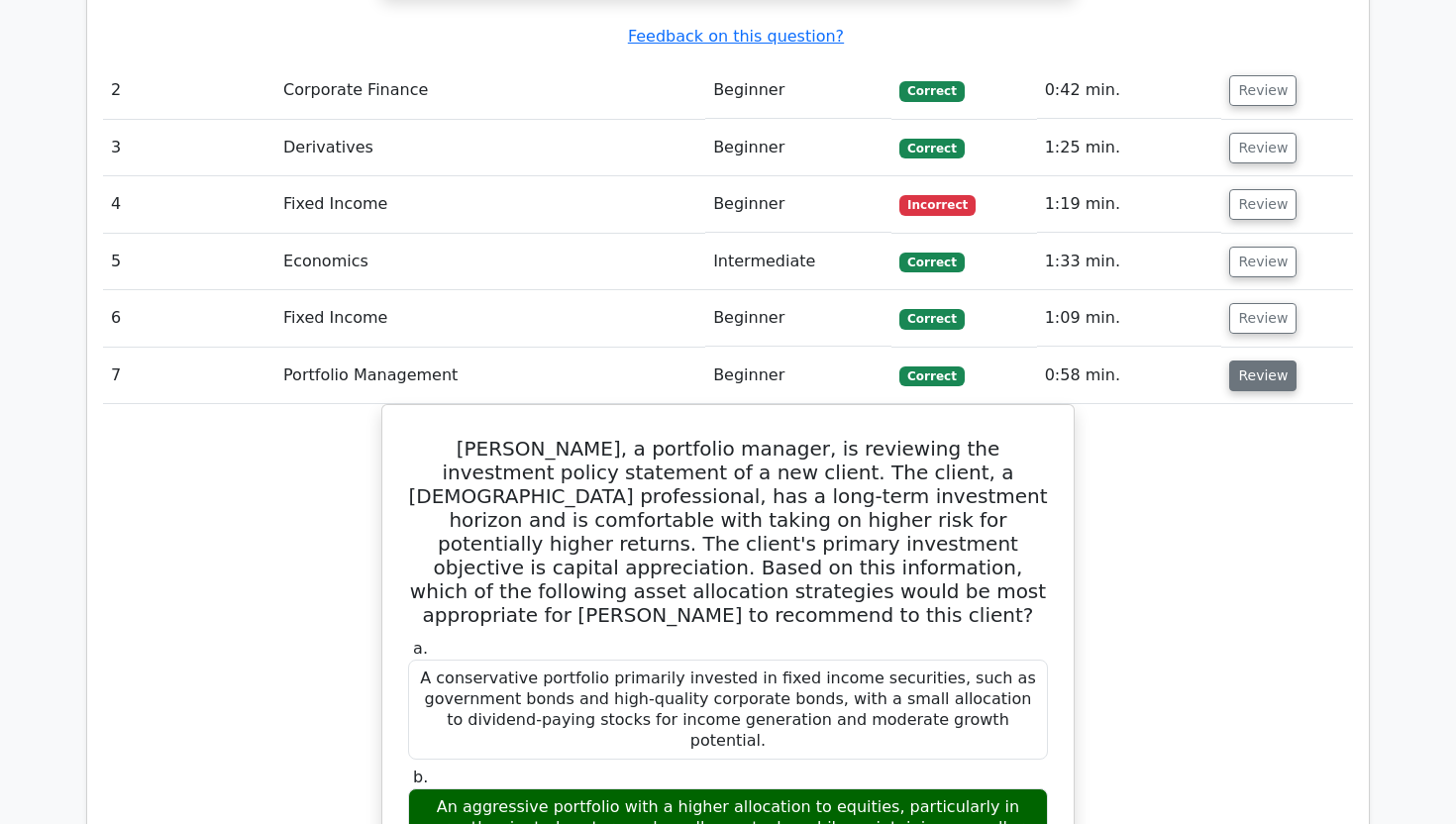
click at [1241, 361] on button "Review" at bounding box center [1263, 376] width 68 height 31
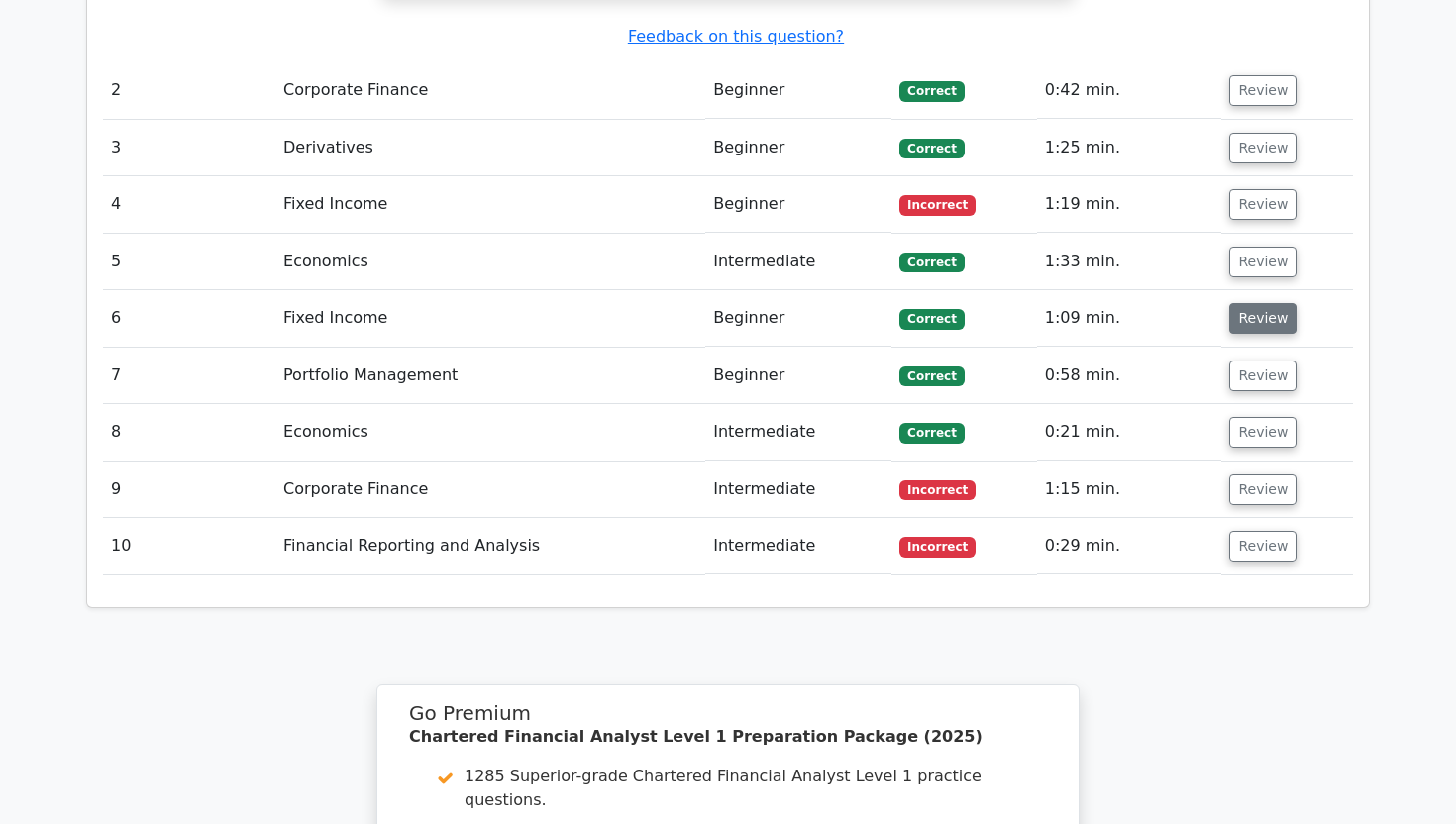
click at [1241, 303] on button "Review" at bounding box center [1263, 318] width 68 height 31
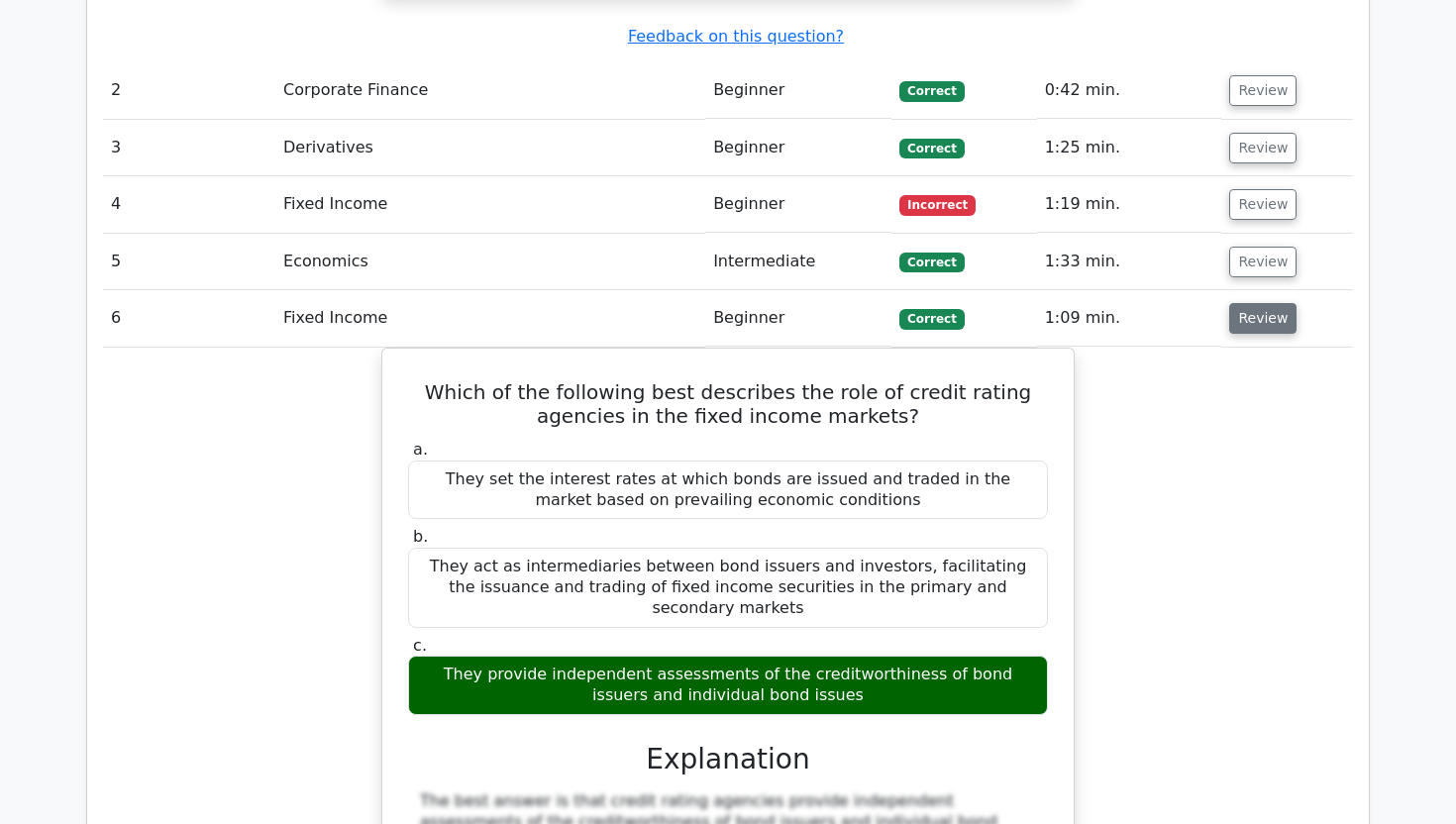
click at [1244, 303] on button "Review" at bounding box center [1263, 318] width 68 height 31
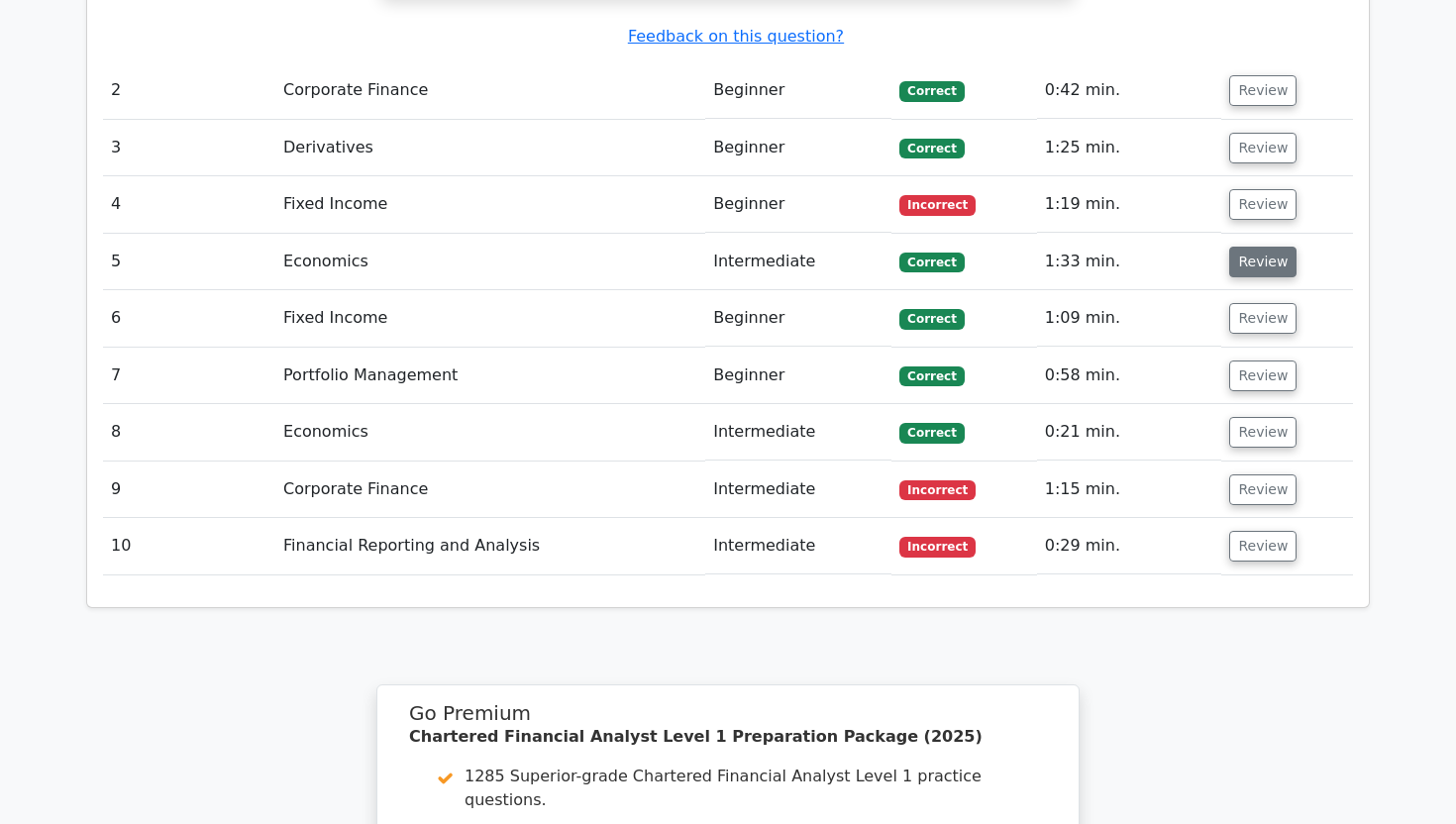
click at [1238, 247] on button "Review" at bounding box center [1263, 261] width 68 height 31
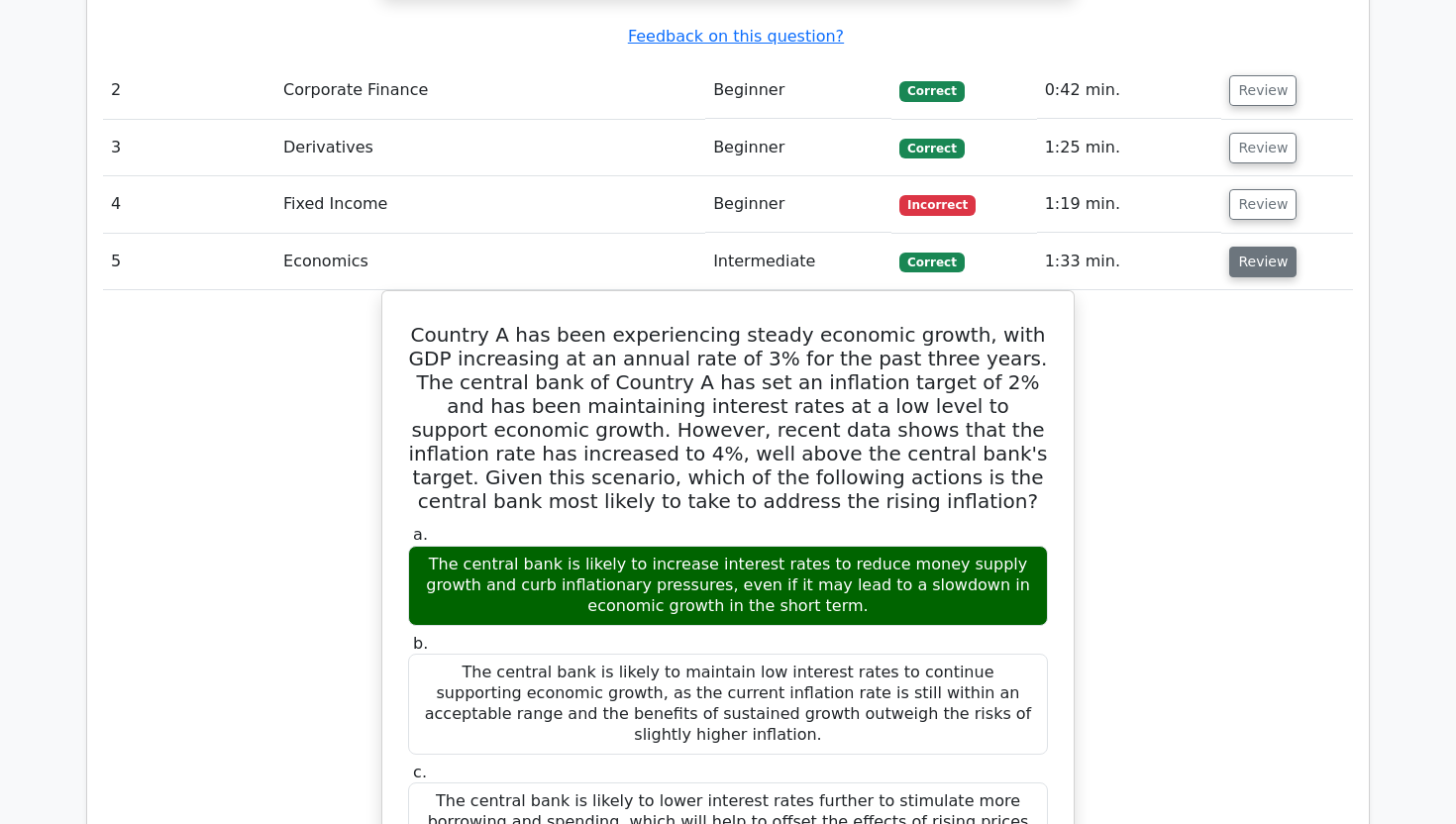
click at [1263, 247] on button "Review" at bounding box center [1263, 261] width 68 height 31
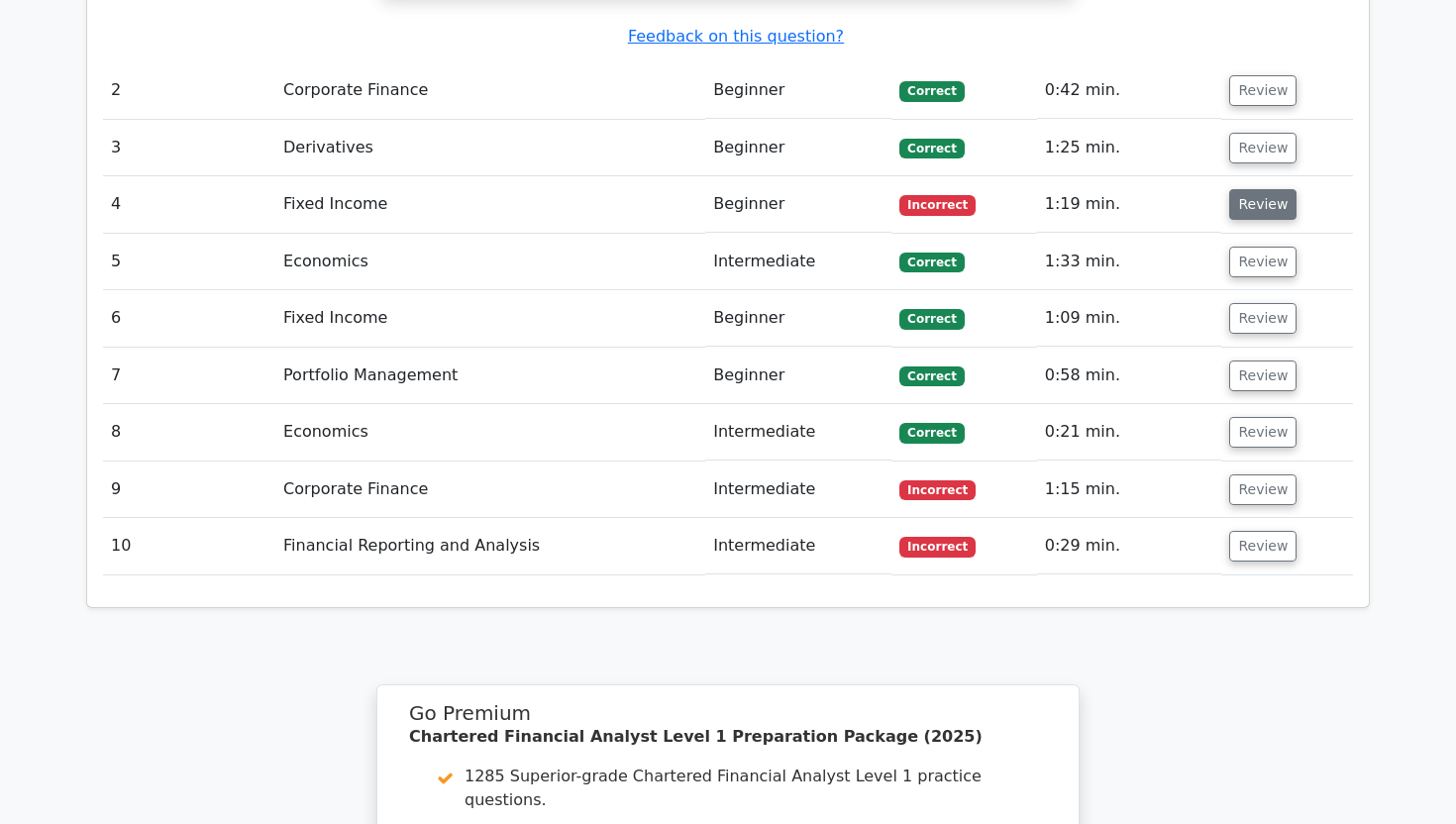
click at [1254, 189] on button "Review" at bounding box center [1263, 204] width 68 height 31
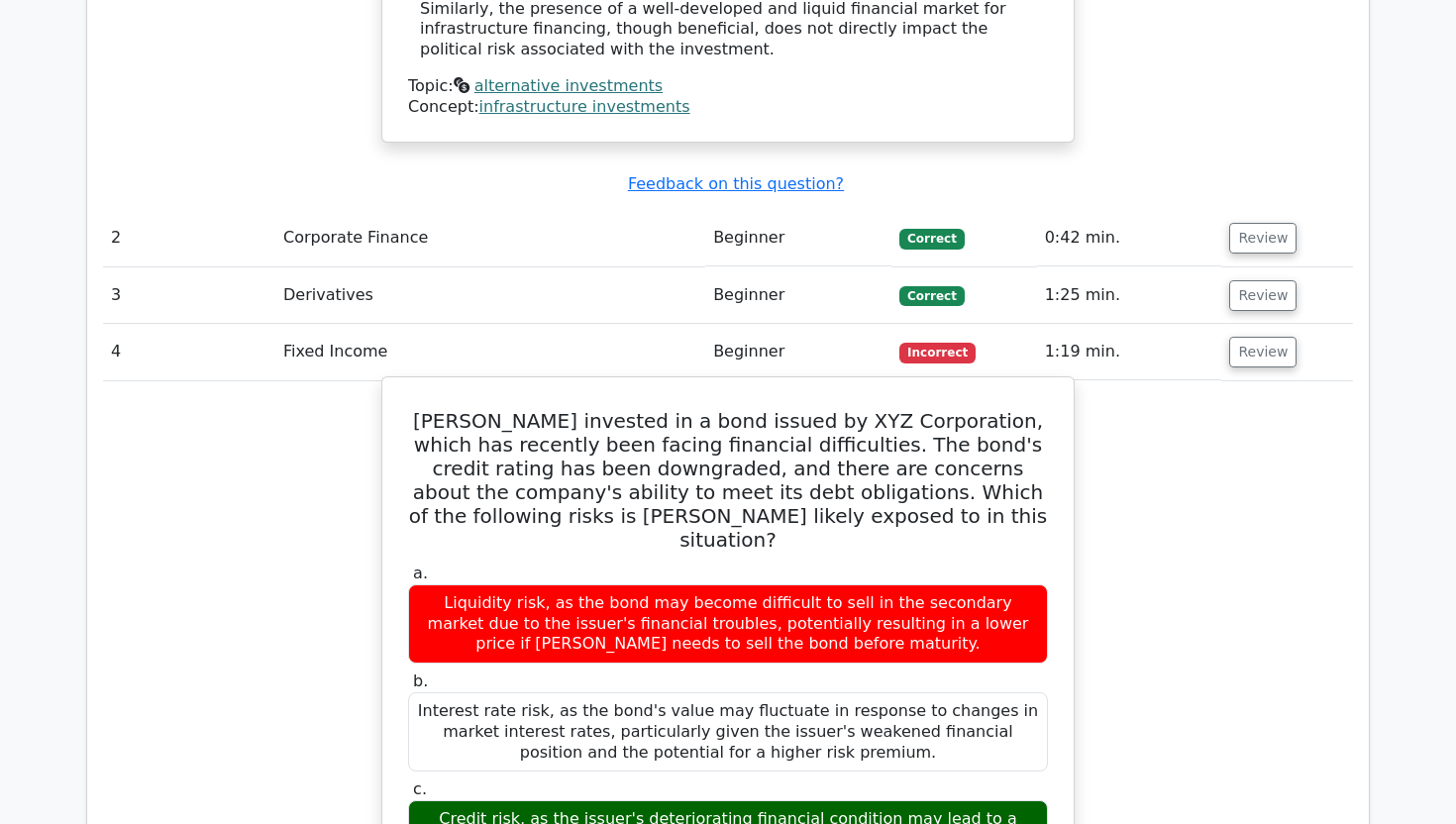
scroll to position [2426, 0]
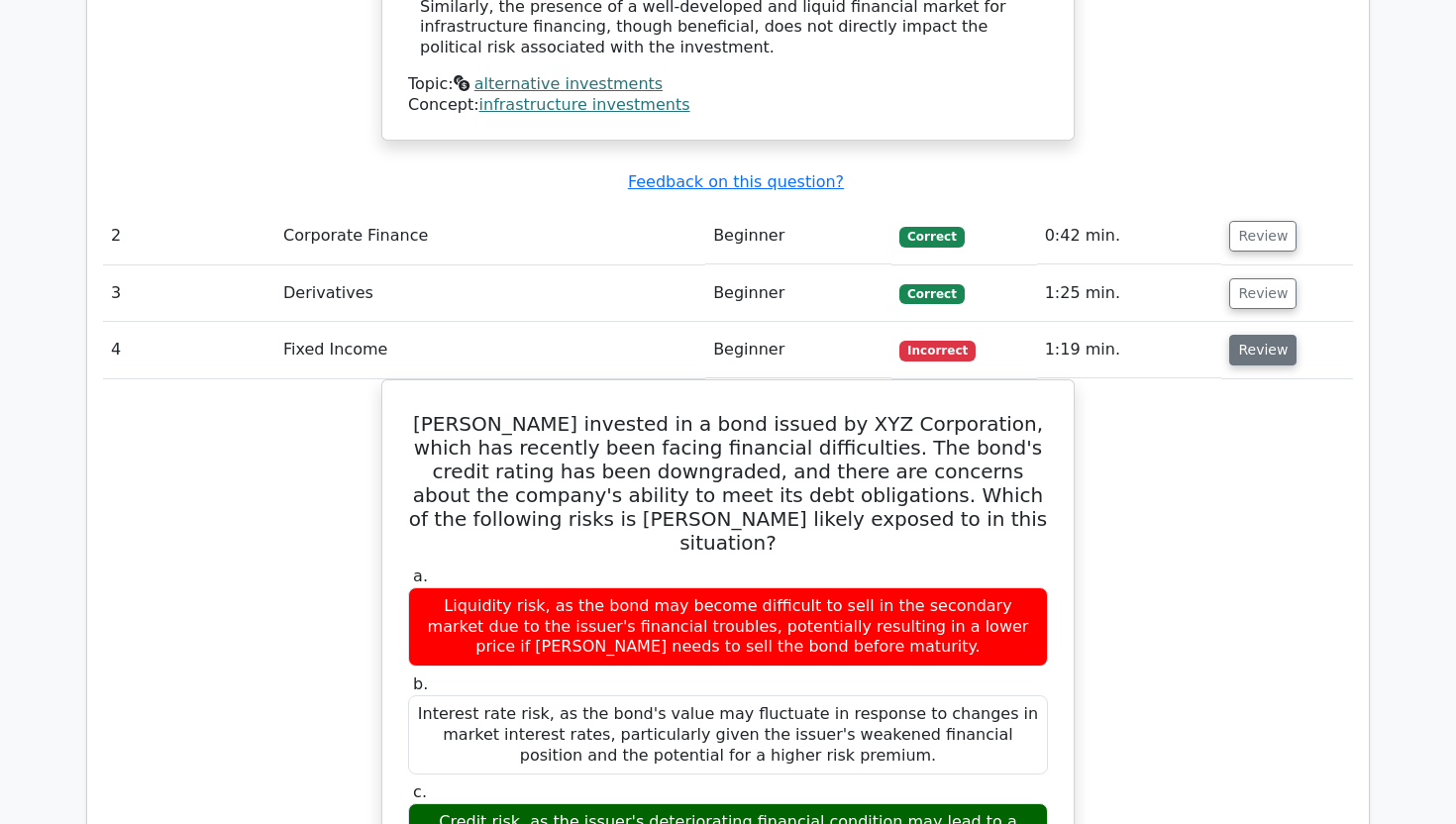
click at [1259, 335] on button "Review" at bounding box center [1263, 350] width 68 height 31
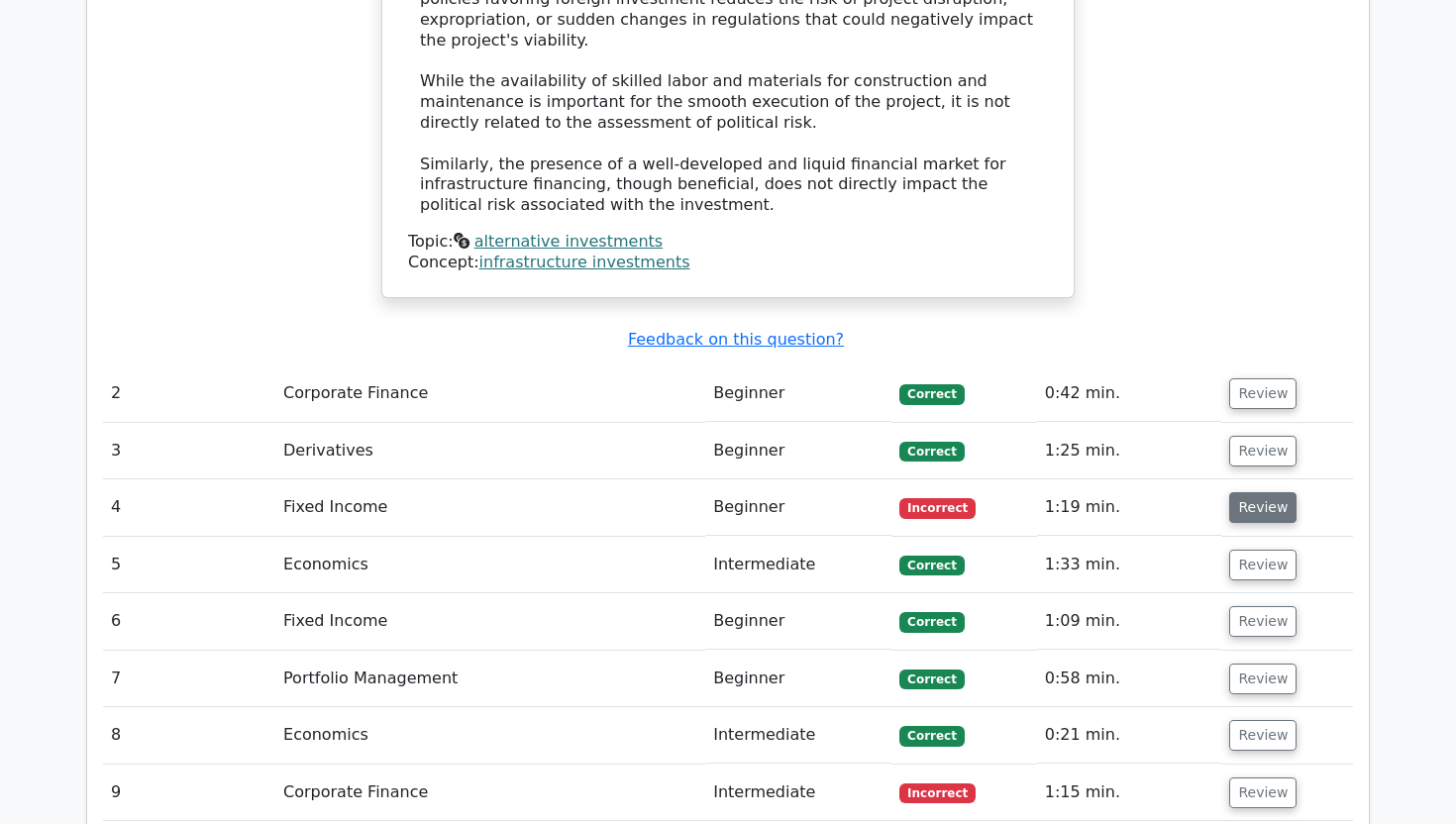
scroll to position [2223, 0]
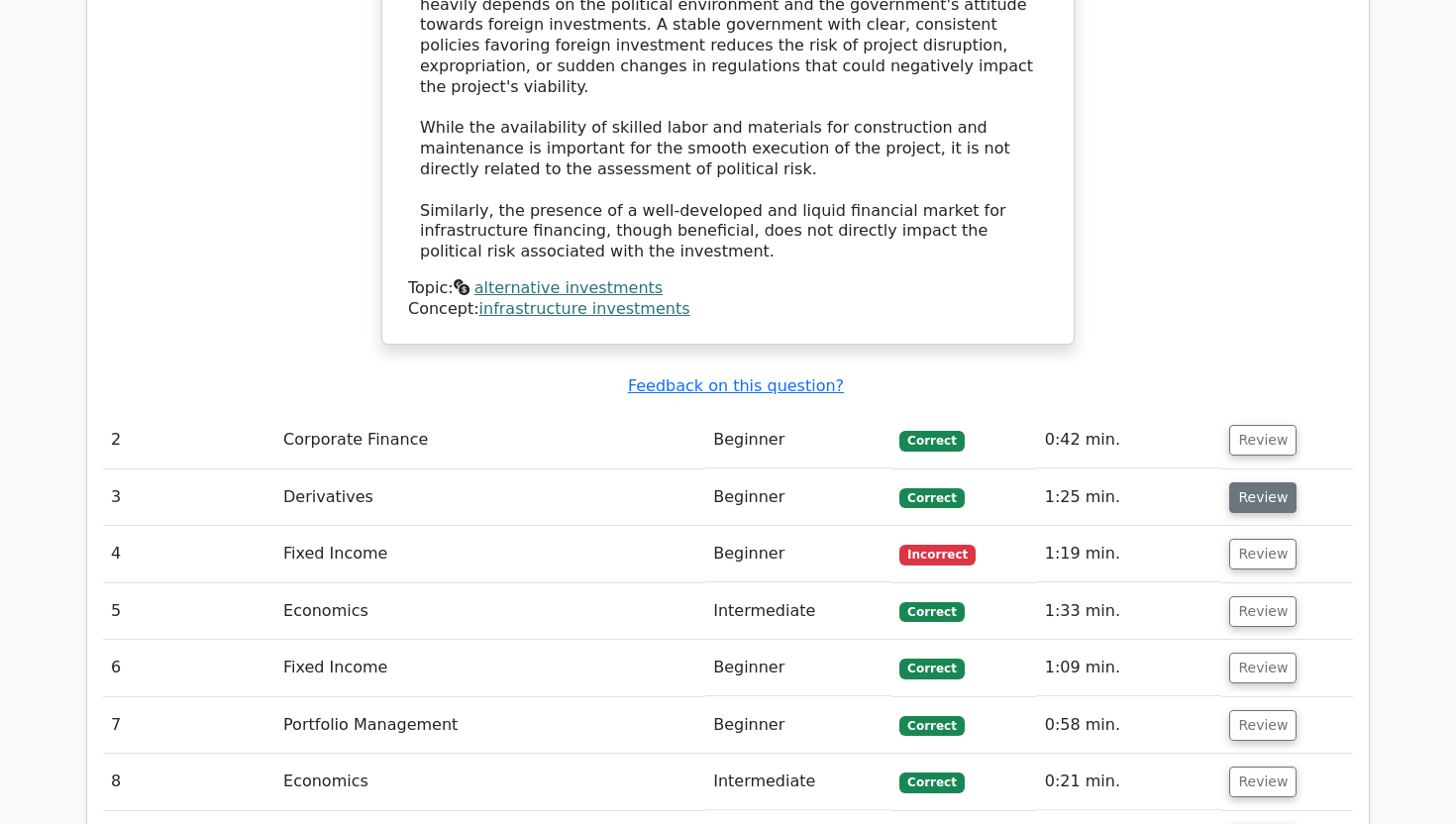
click at [1254, 482] on button "Review" at bounding box center [1263, 497] width 68 height 31
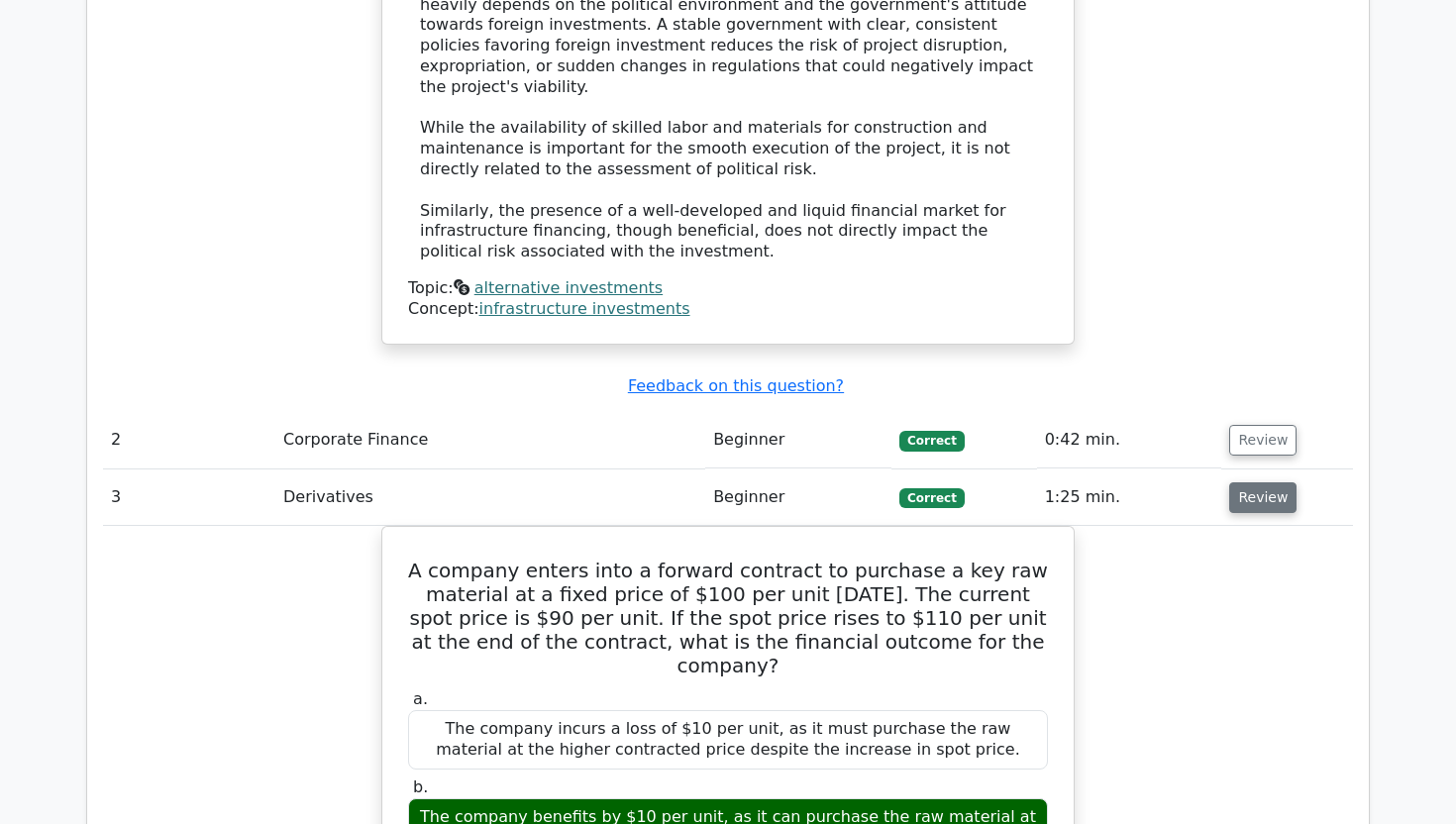
click at [1267, 482] on button "Review" at bounding box center [1263, 497] width 68 height 31
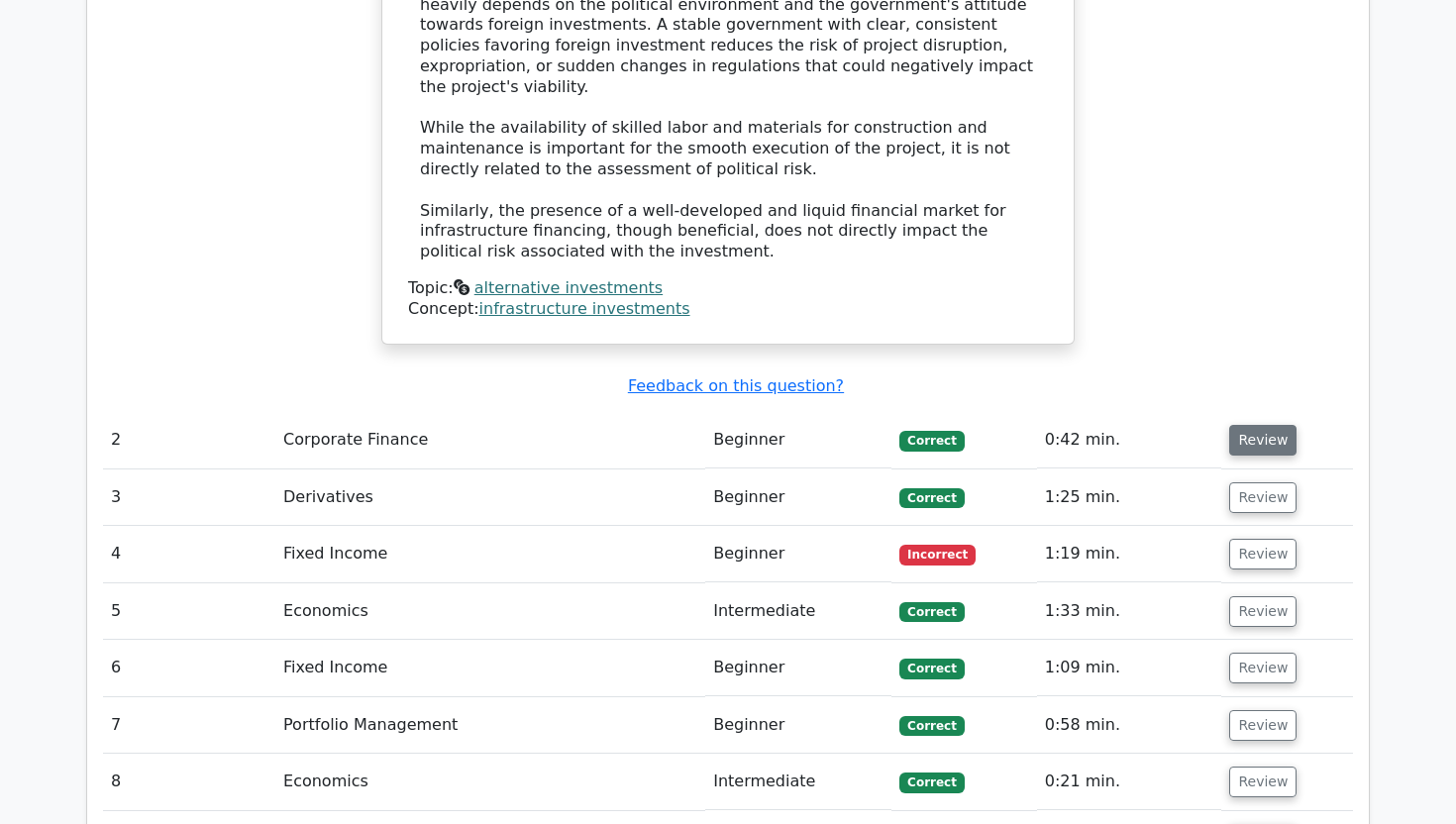
click at [1254, 424] on button "Review" at bounding box center [1263, 439] width 68 height 31
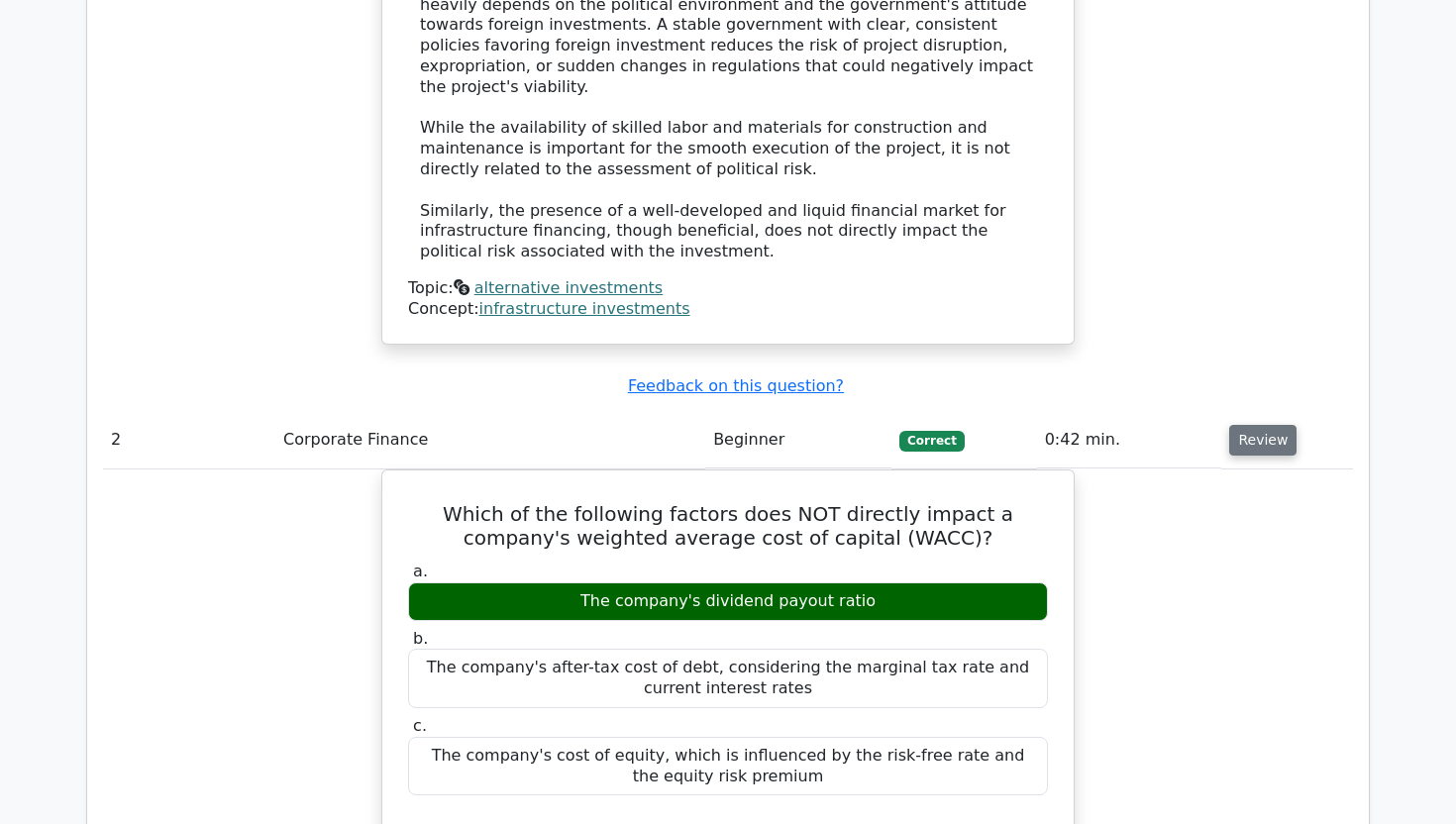
click at [1259, 424] on button "Review" at bounding box center [1263, 439] width 68 height 31
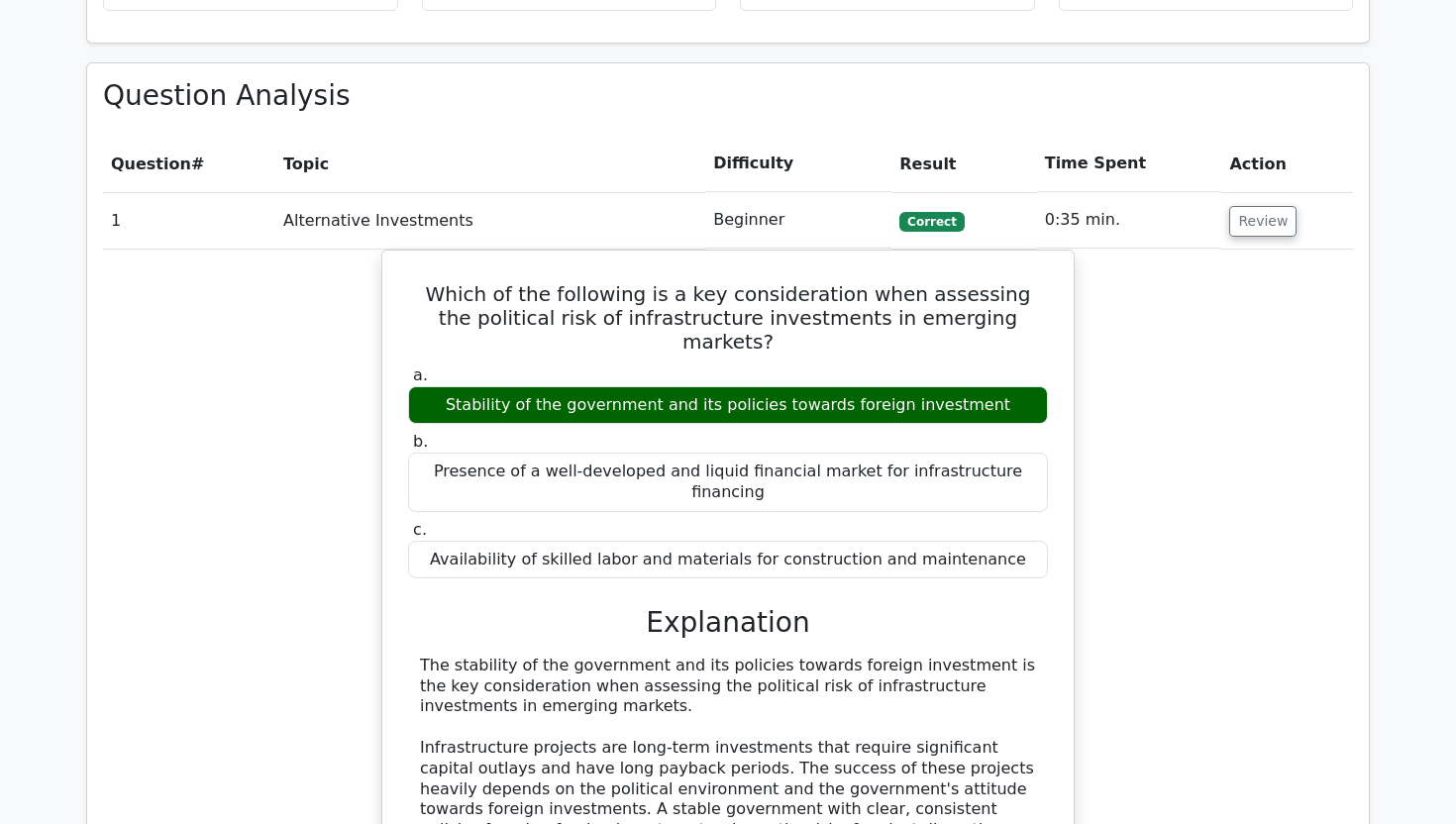
scroll to position [1397, 0]
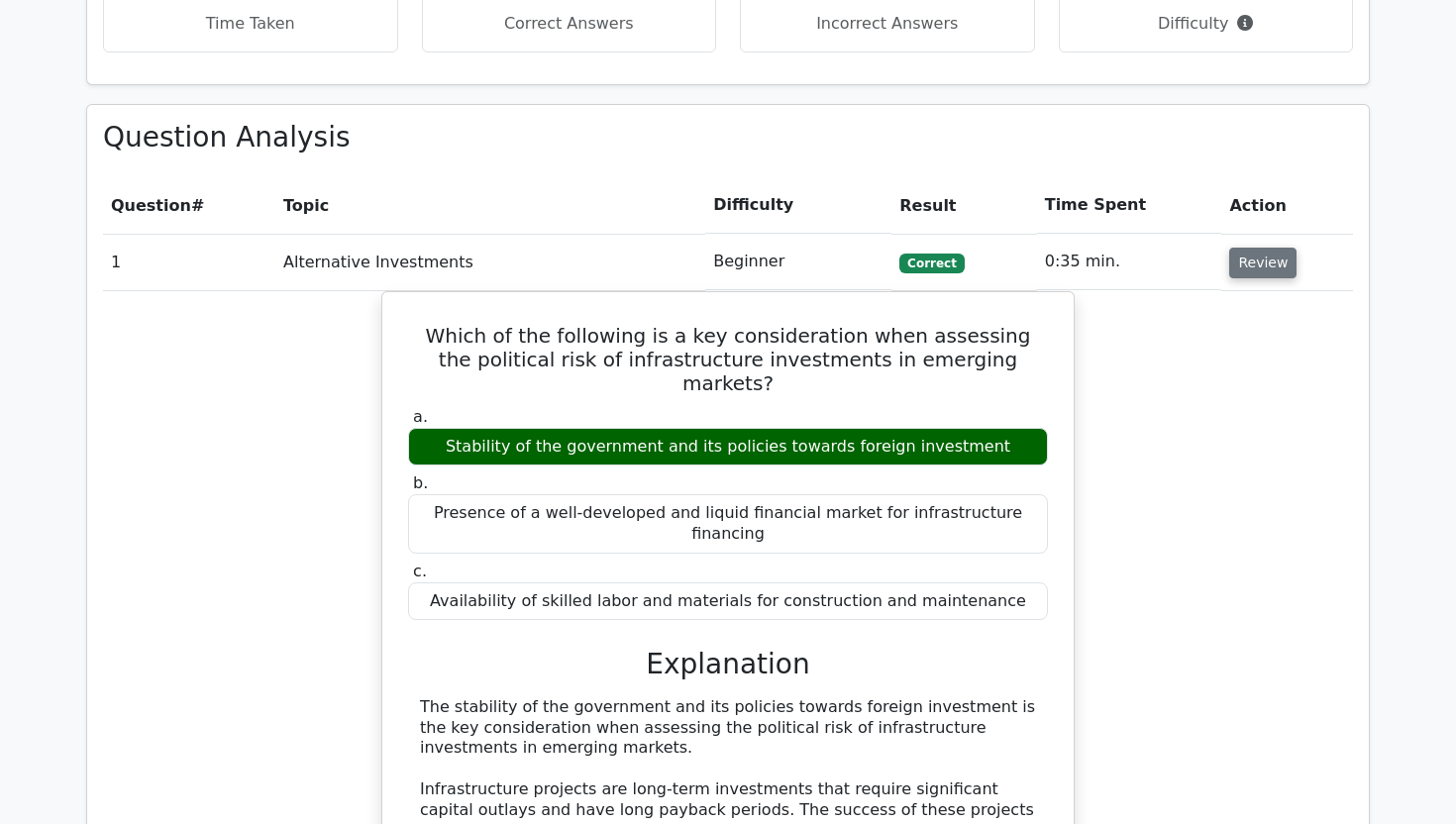
click at [1266, 247] on button "Review" at bounding box center [1263, 262] width 68 height 31
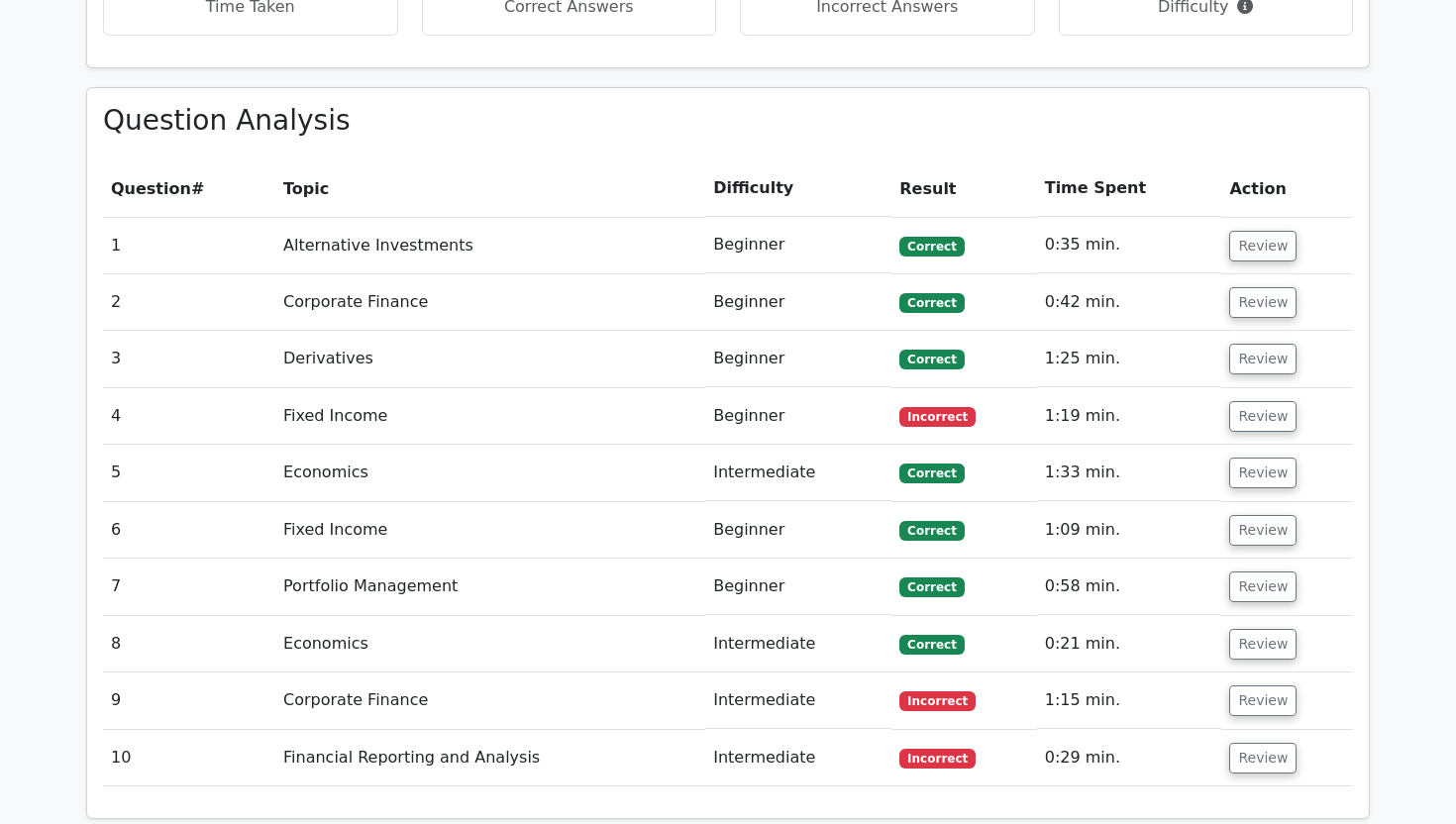
scroll to position [1408, 0]
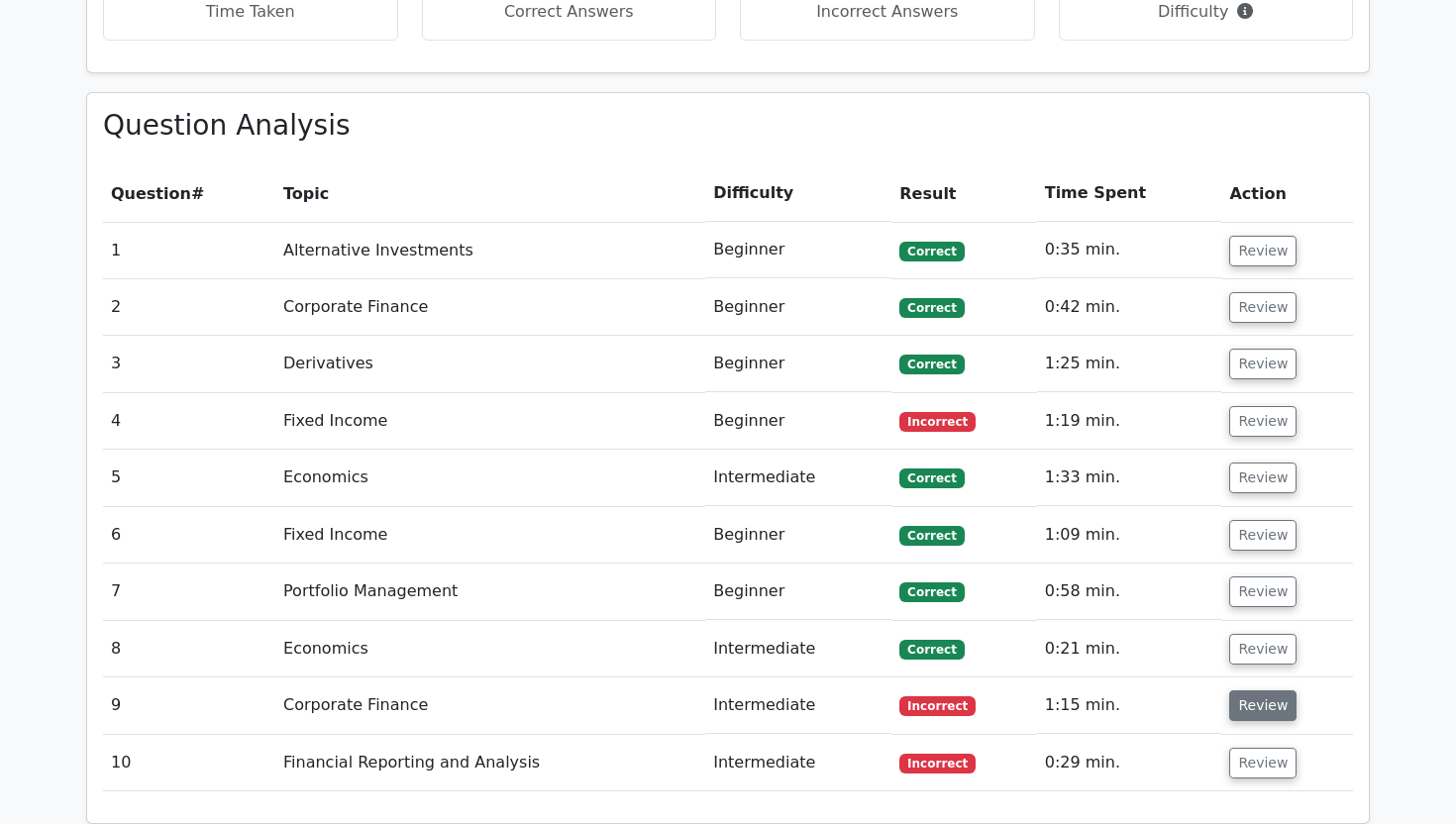
click at [1251, 690] on button "Review" at bounding box center [1263, 705] width 68 height 31
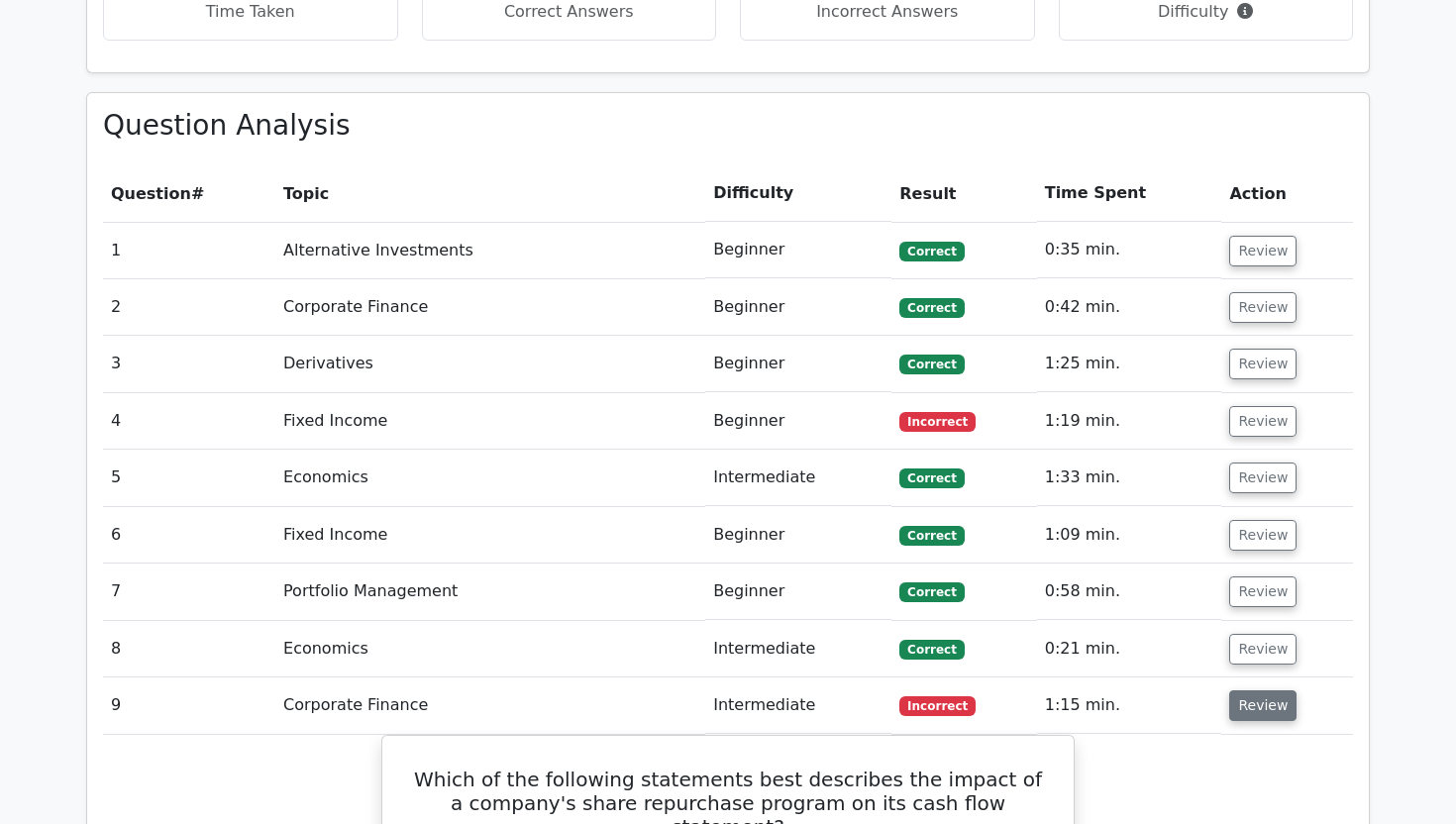
click at [1251, 690] on button "Review" at bounding box center [1263, 705] width 68 height 31
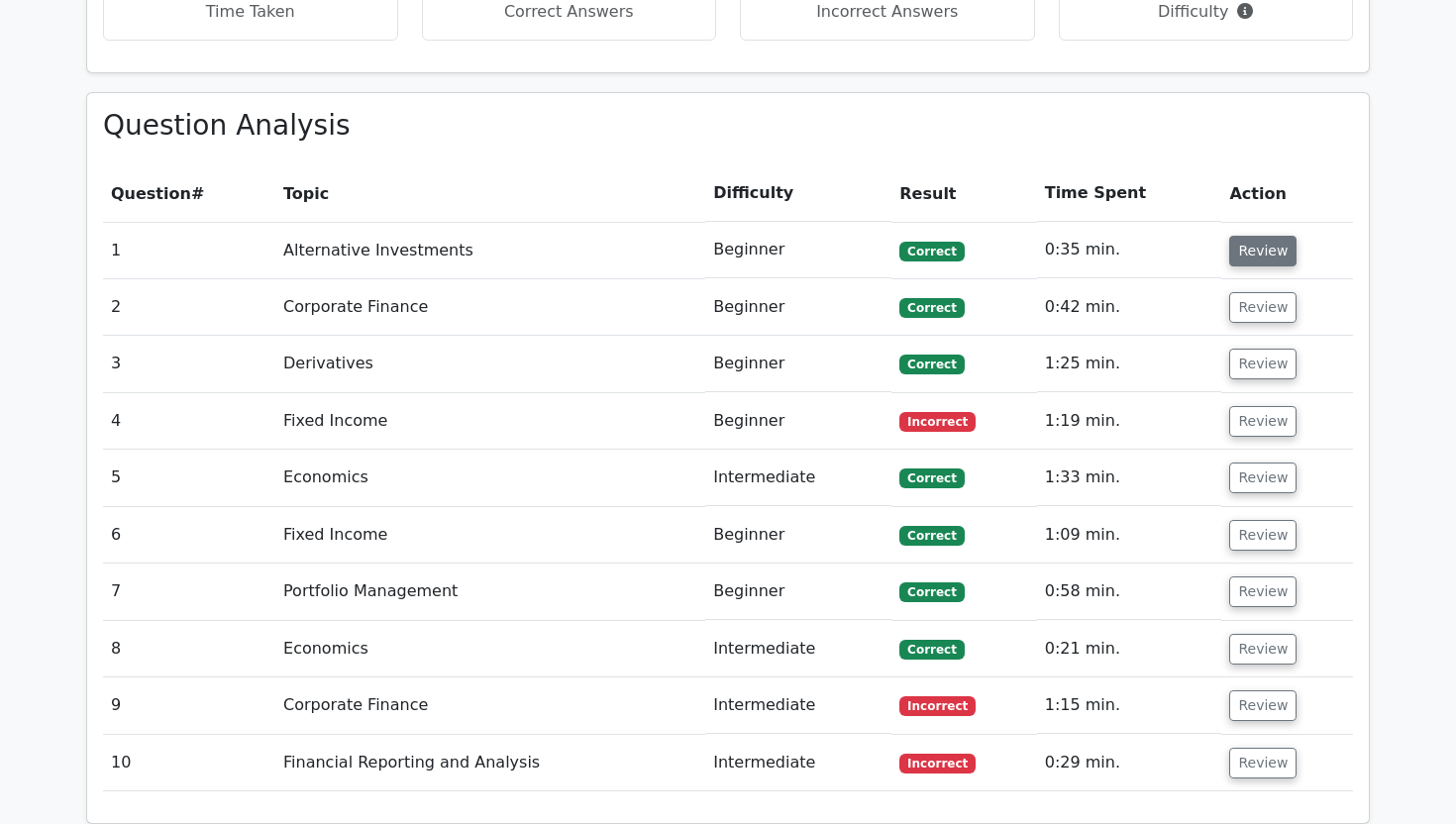
click at [1261, 236] on button "Review" at bounding box center [1263, 250] width 68 height 31
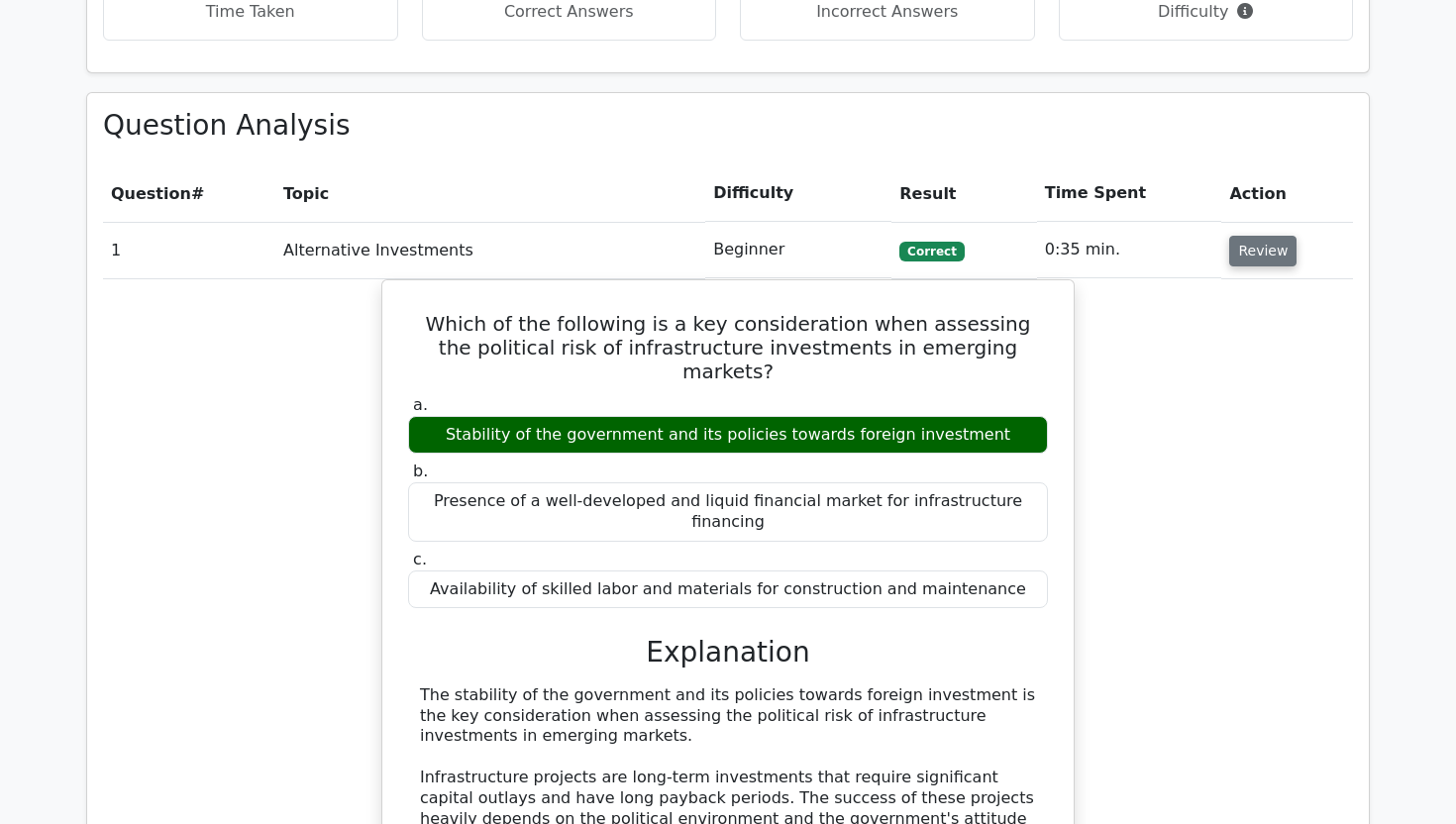
click at [1261, 236] on button "Review" at bounding box center [1263, 250] width 68 height 31
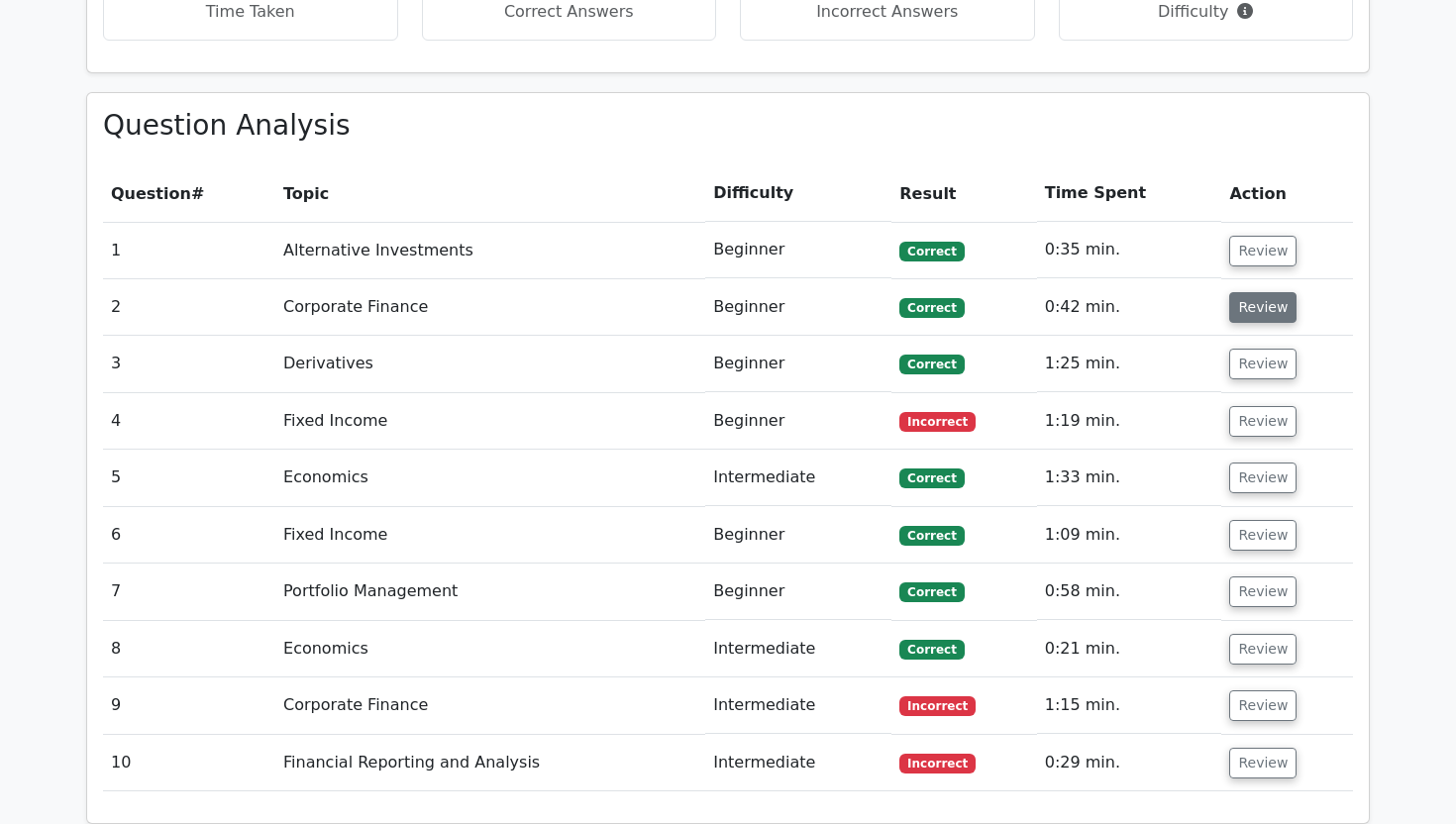
click at [1247, 292] on button "Review" at bounding box center [1263, 307] width 68 height 31
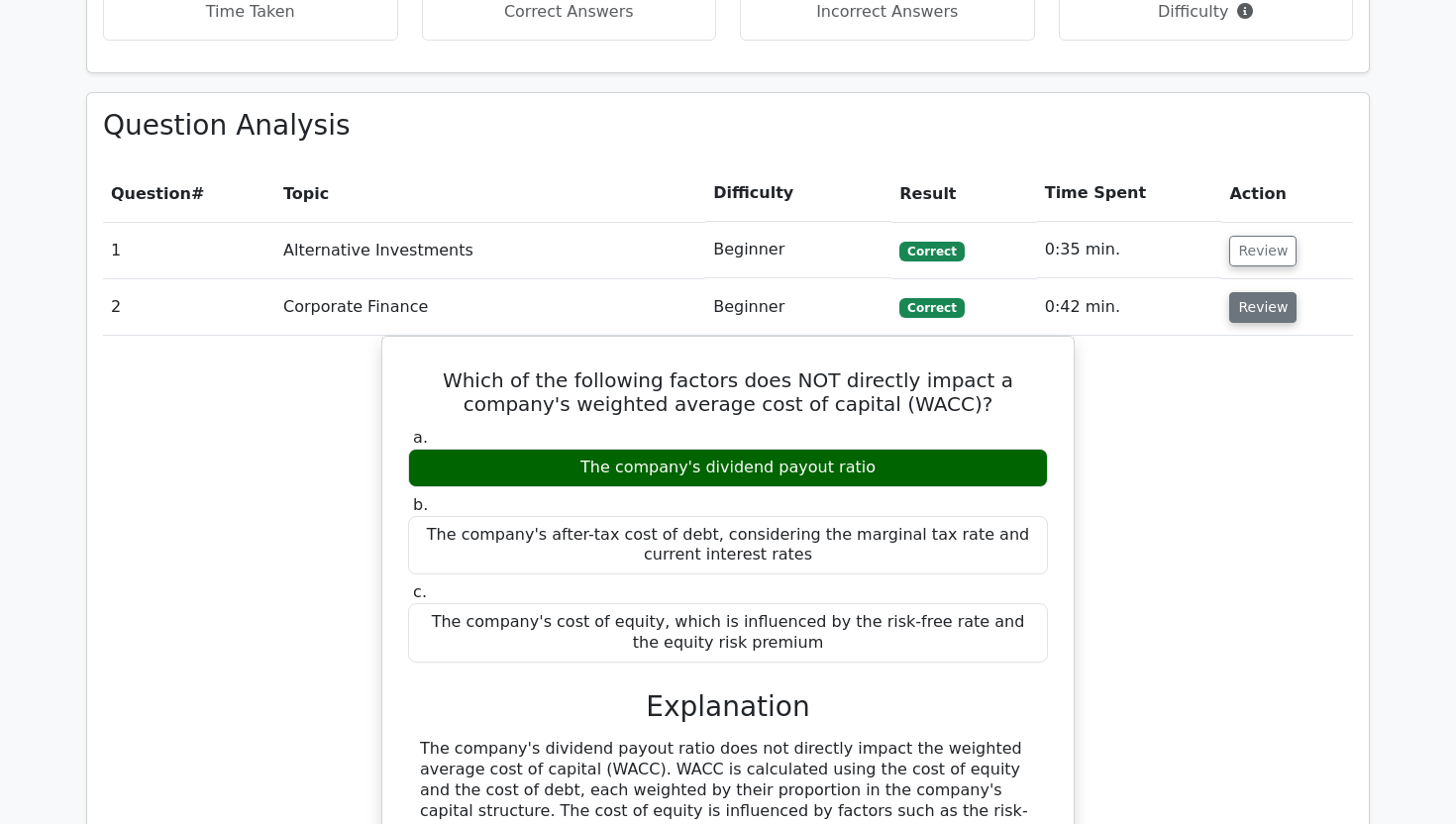
click at [1248, 292] on button "Review" at bounding box center [1263, 307] width 68 height 31
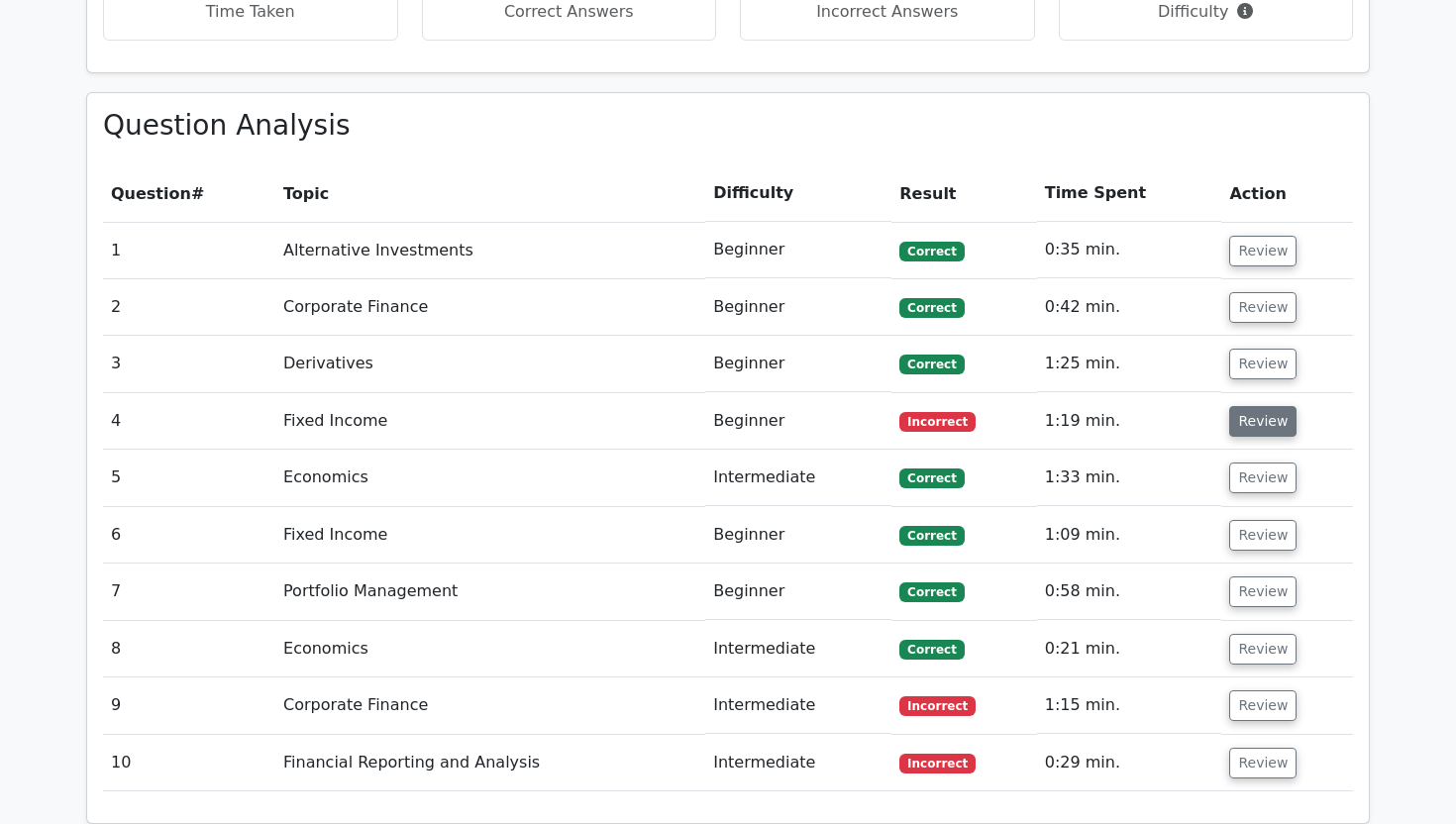
click at [1247, 406] on button "Review" at bounding box center [1263, 420] width 68 height 31
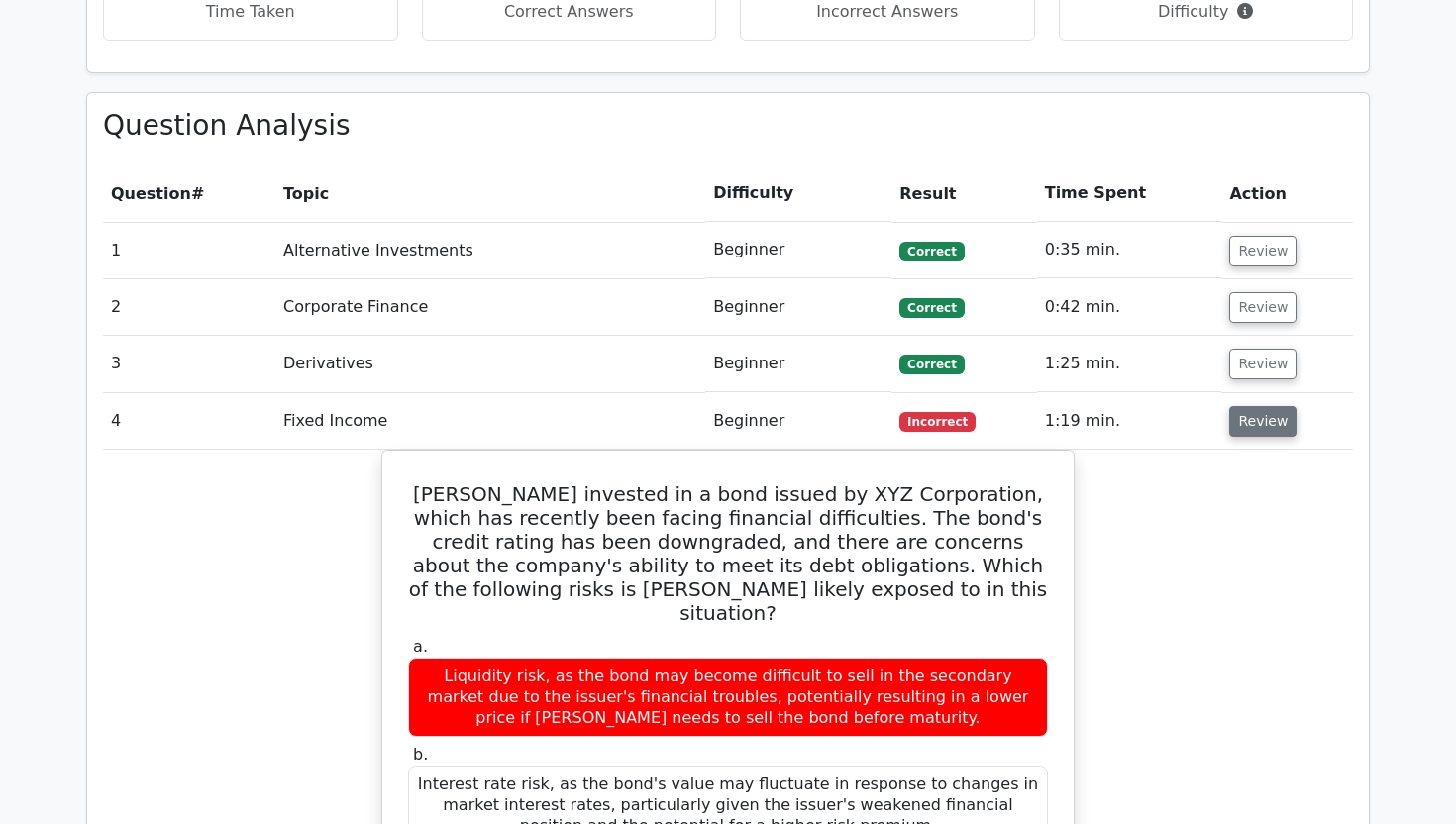
click at [1247, 406] on button "Review" at bounding box center [1263, 420] width 68 height 31
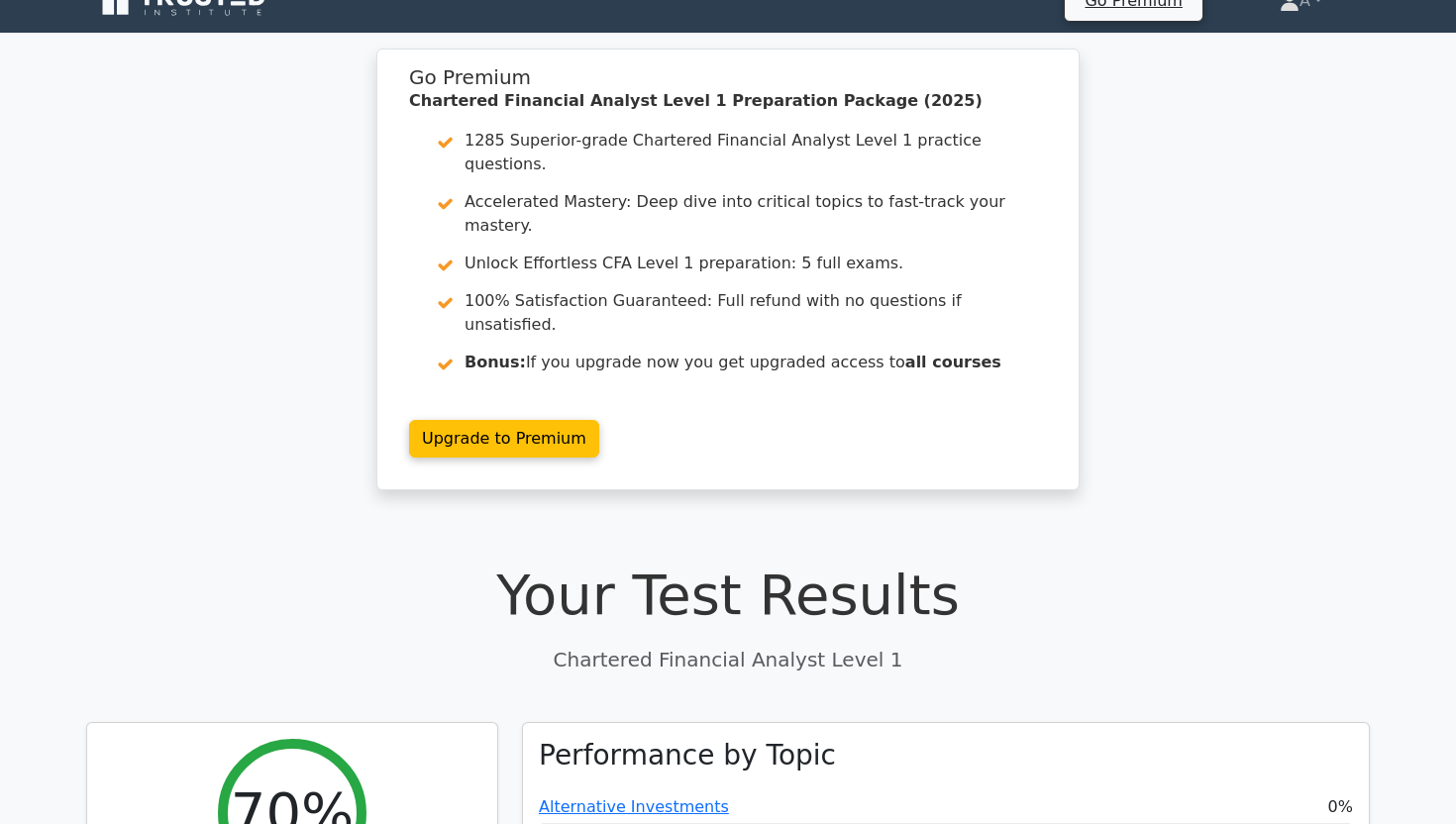
scroll to position [0, 0]
